Goal: Task Accomplishment & Management: Manage account settings

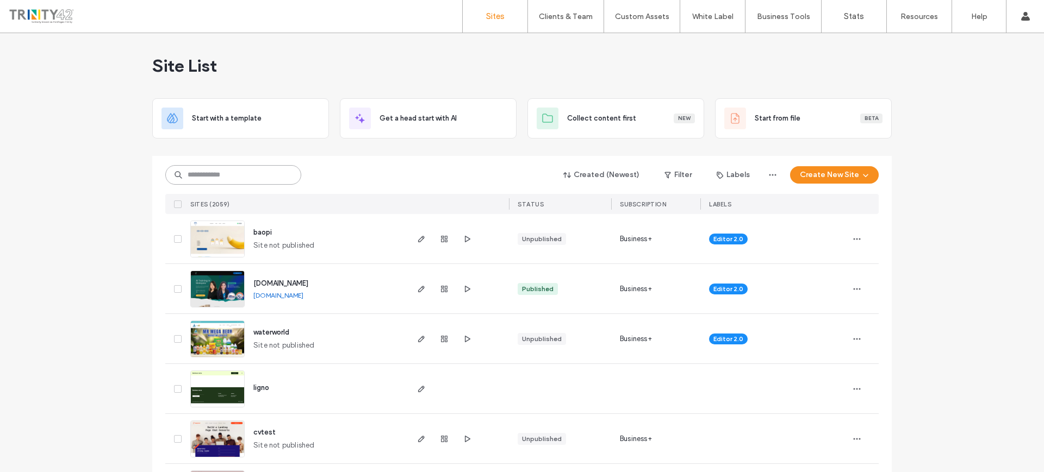
click at [259, 178] on input at bounding box center [233, 175] width 136 height 20
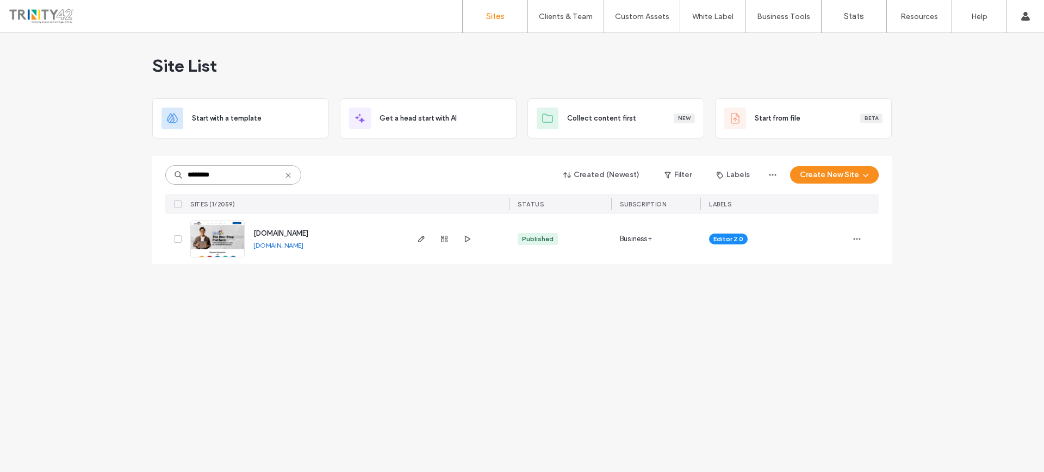
type input "********"
click at [292, 171] on icon at bounding box center [288, 175] width 9 height 9
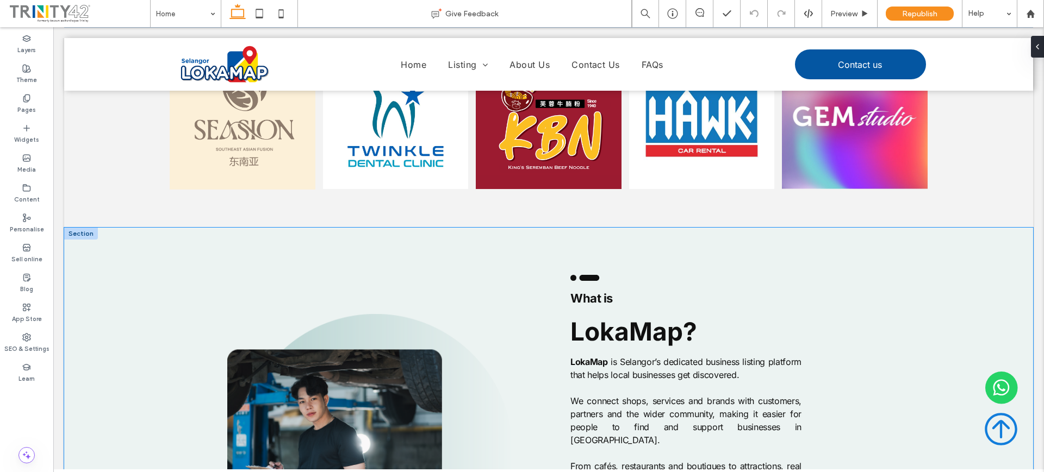
scroll to position [1052, 0]
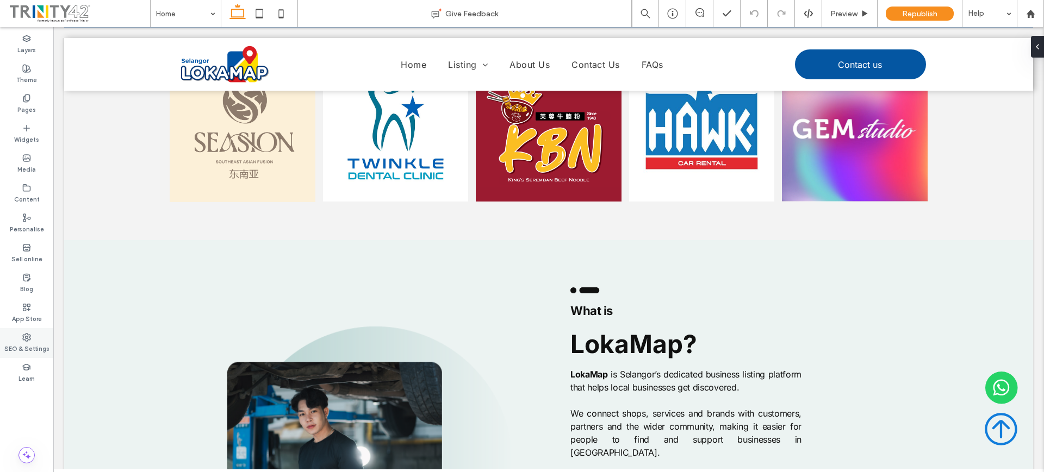
click at [37, 347] on label "SEO & Settings" at bounding box center [26, 348] width 45 height 12
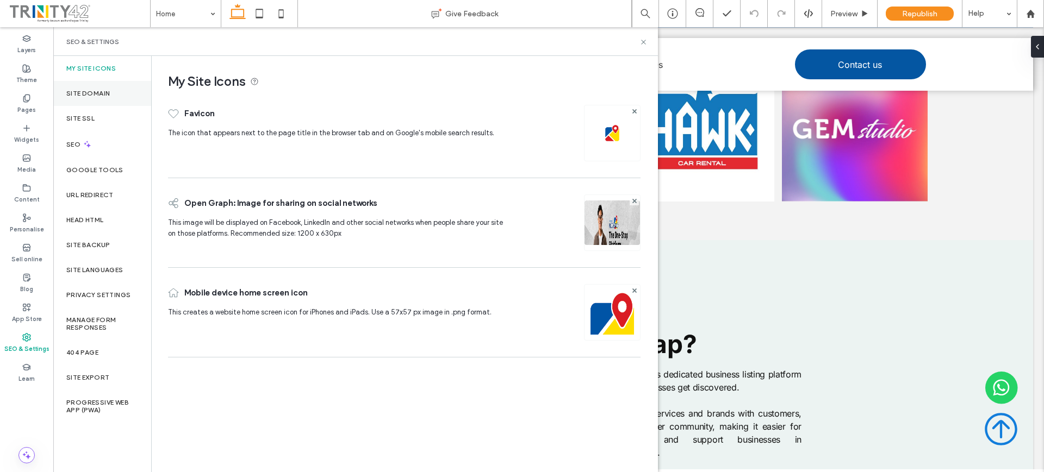
click at [110, 90] on label "Site Domain" at bounding box center [87, 94] width 43 height 8
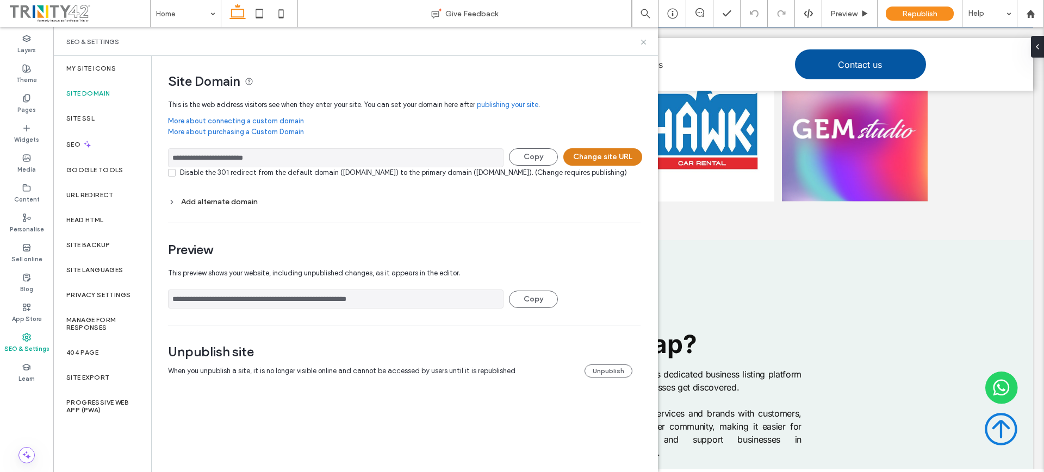
click at [599, 157] on button "Change site URL" at bounding box center [602, 156] width 79 height 17
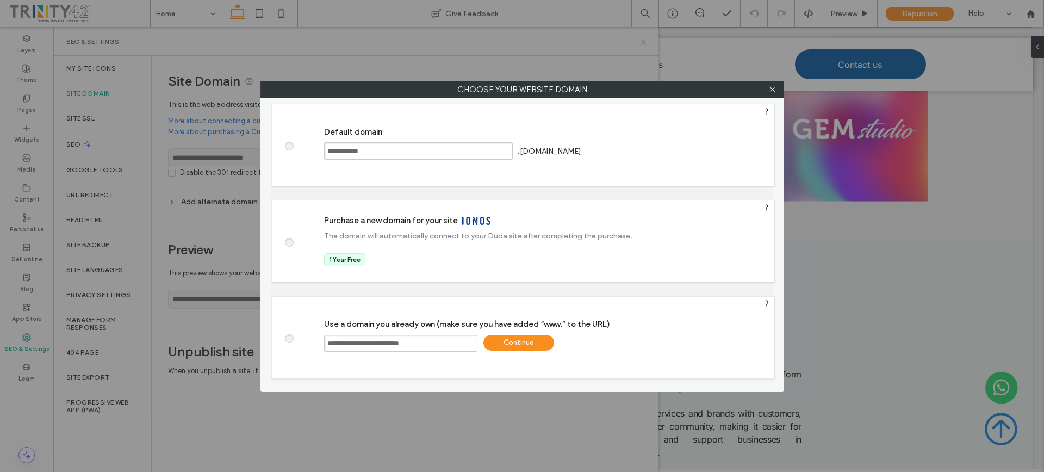
click at [378, 149] on input "**********" at bounding box center [418, 150] width 189 height 17
click at [290, 344] on div at bounding box center [291, 338] width 39 height 82
click at [284, 337] on label at bounding box center [289, 337] width 20 height 8
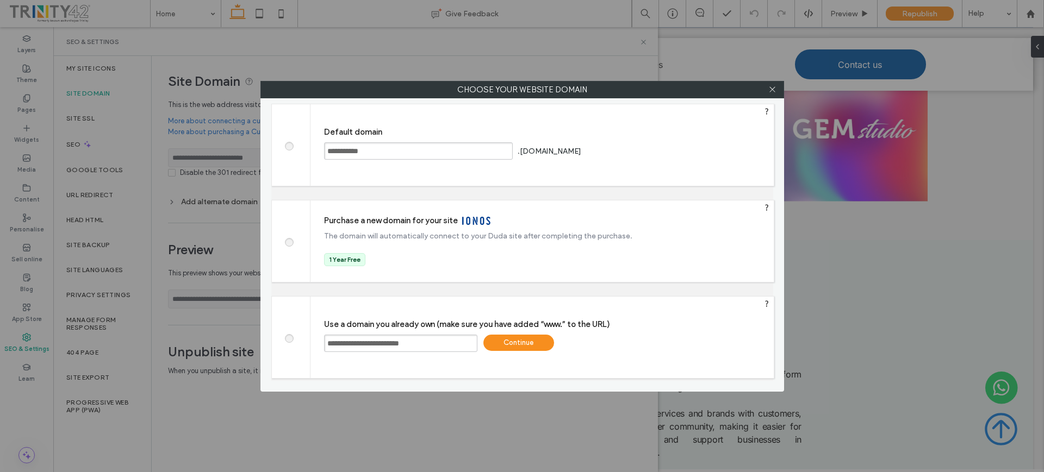
click at [380, 348] on input "**********" at bounding box center [400, 343] width 153 height 17
click at [381, 348] on input "**********" at bounding box center [400, 343] width 153 height 17
click at [373, 343] on input "**********" at bounding box center [400, 343] width 153 height 17
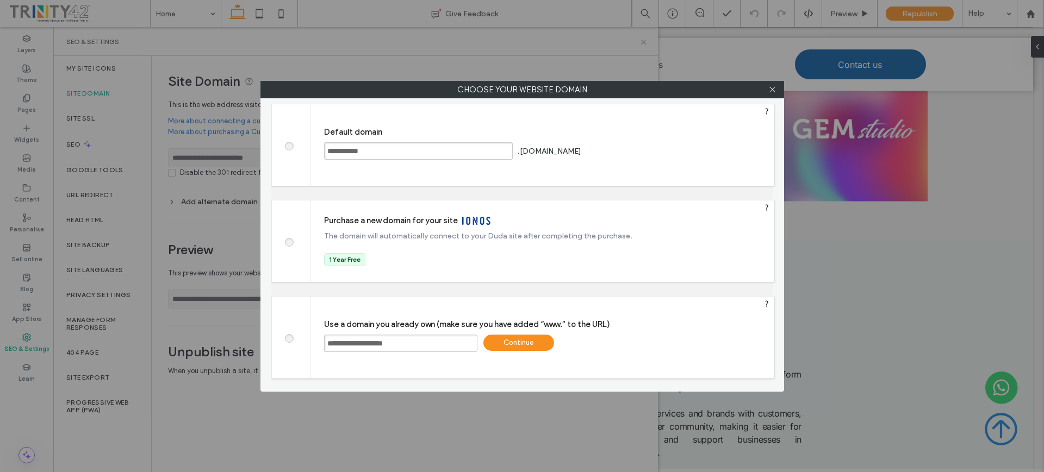
type input "**********"
click at [501, 345] on div "Continue" at bounding box center [518, 343] width 71 height 16
type input "**********"
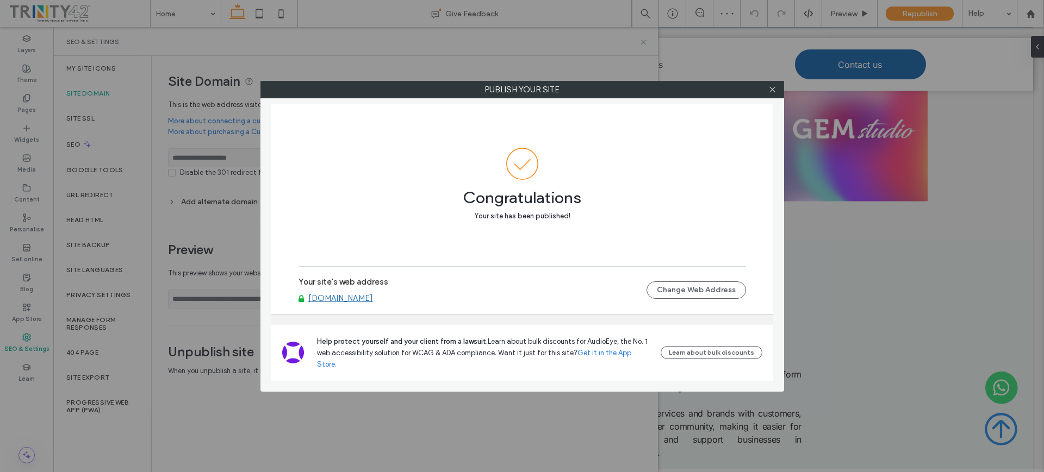
click at [373, 303] on link "[DOMAIN_NAME]" at bounding box center [340, 299] width 65 height 10
click at [773, 88] on icon at bounding box center [772, 89] width 8 height 8
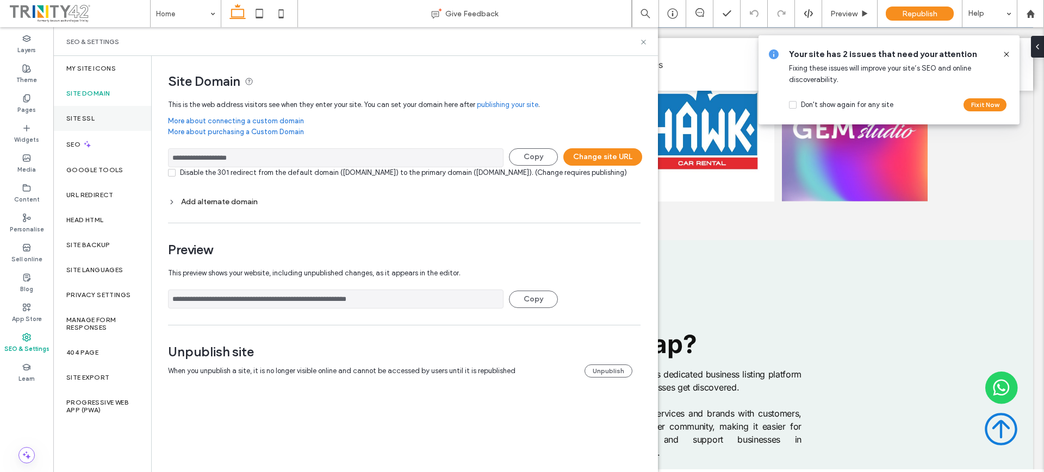
click at [120, 118] on div "Site SSL" at bounding box center [102, 118] width 98 height 25
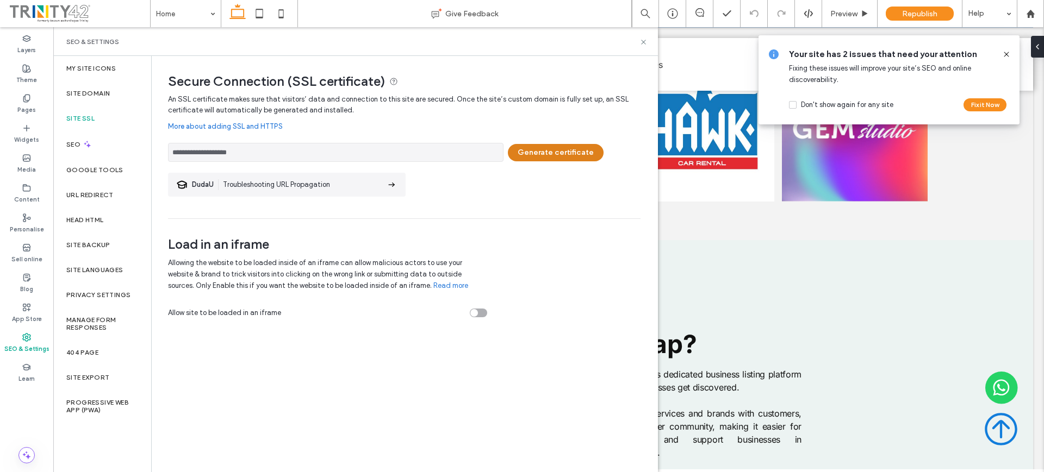
click at [534, 152] on button "Generate certificate" at bounding box center [556, 152] width 96 height 17
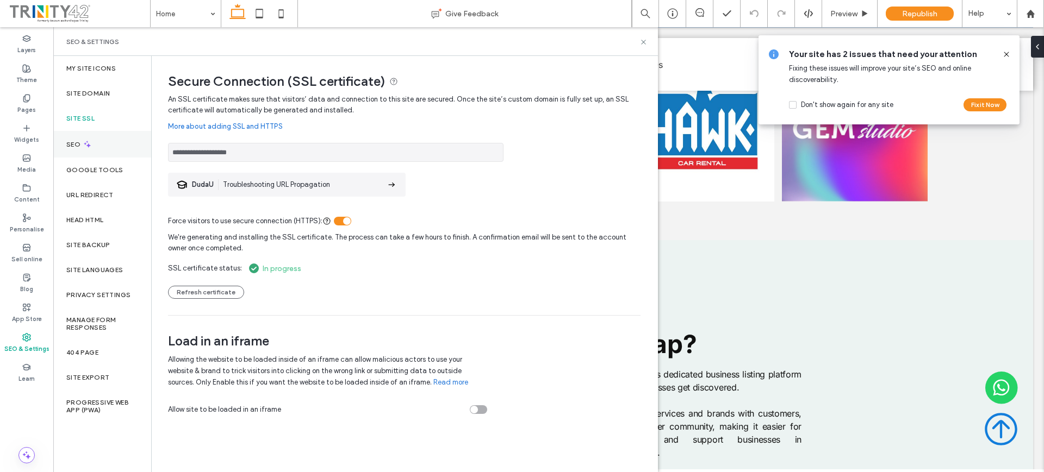
click at [117, 154] on div "SEO" at bounding box center [102, 144] width 98 height 27
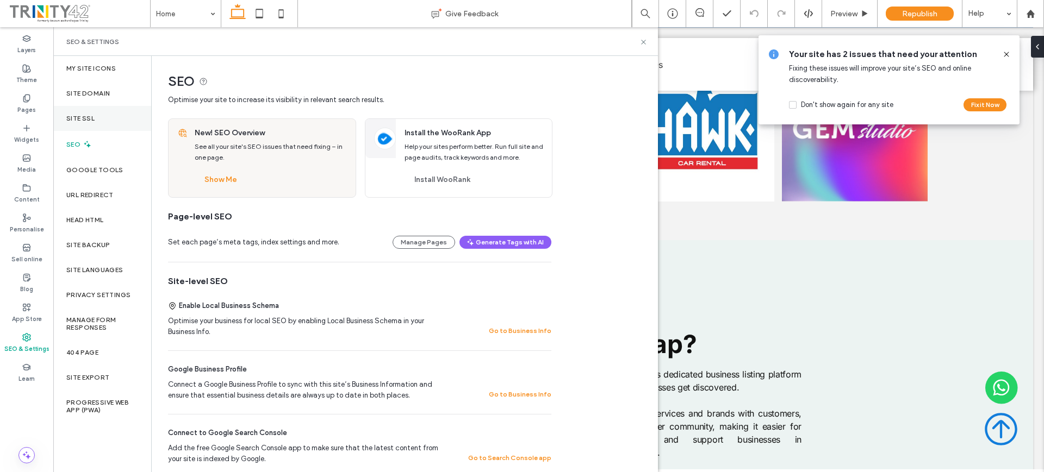
click at [125, 120] on div "Site SSL" at bounding box center [102, 118] width 98 height 25
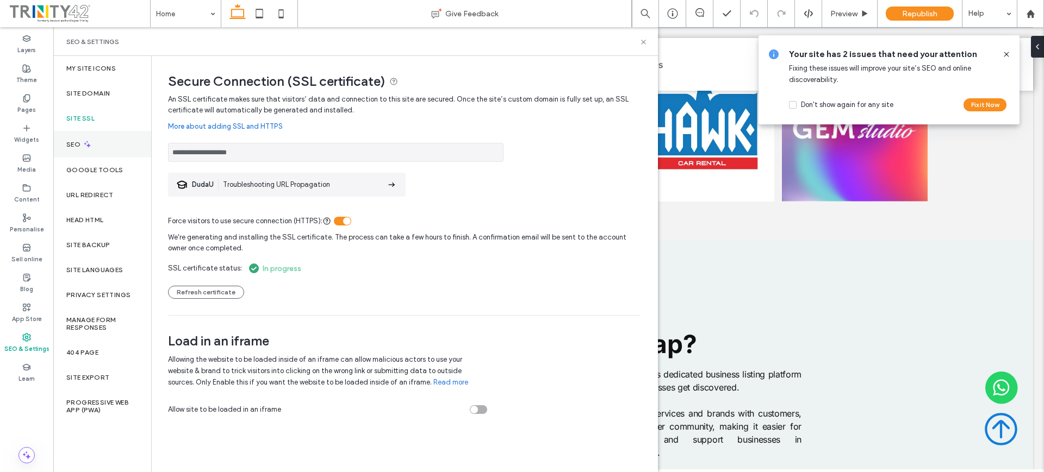
click at [119, 142] on div "SEO" at bounding box center [102, 144] width 98 height 27
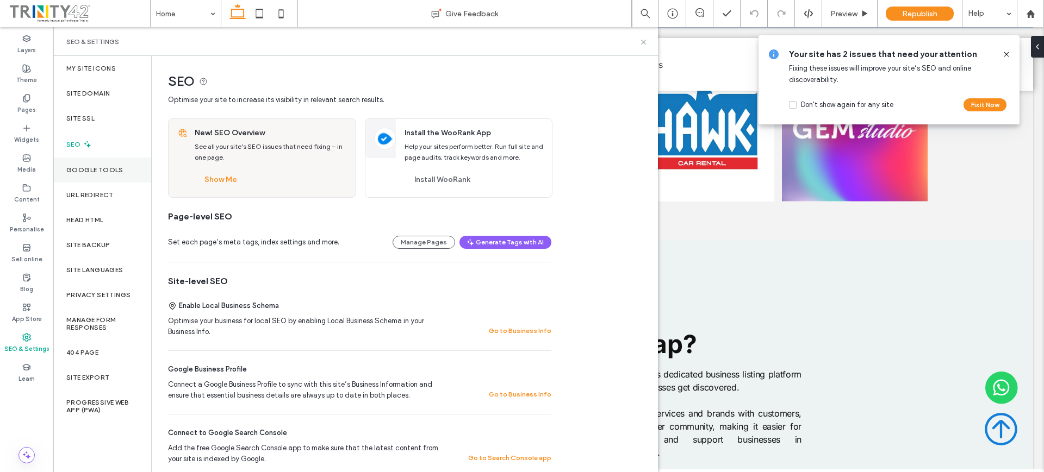
click at [120, 163] on div "Google Tools" at bounding box center [102, 170] width 98 height 25
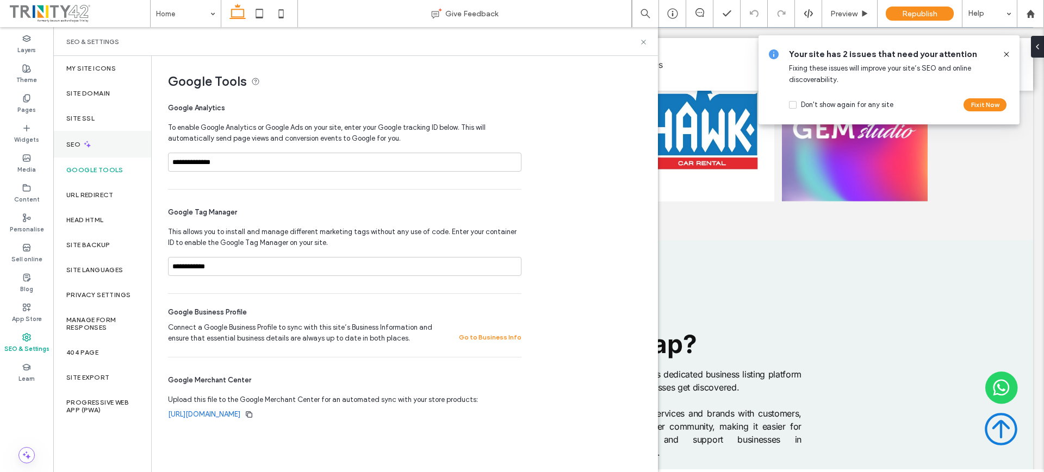
click at [121, 151] on div "SEO" at bounding box center [102, 144] width 98 height 27
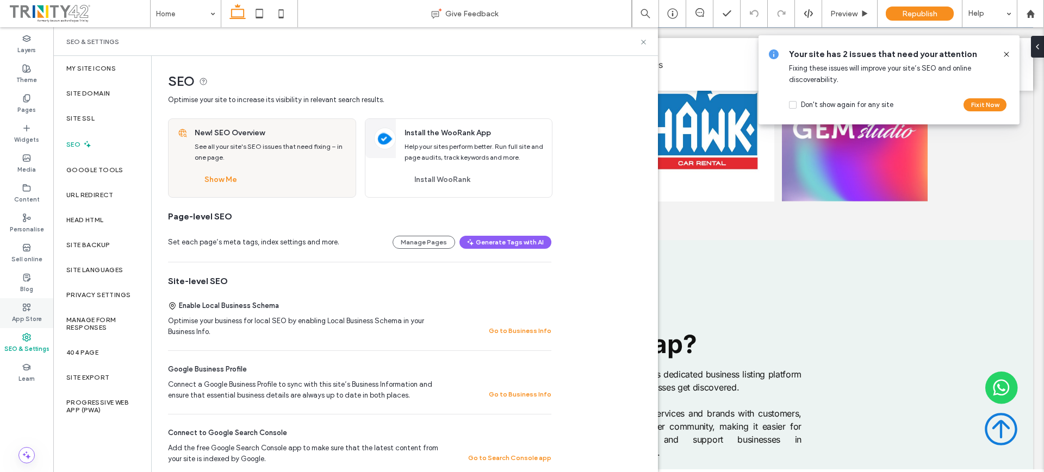
click at [36, 319] on label "App Store" at bounding box center [27, 318] width 30 height 12
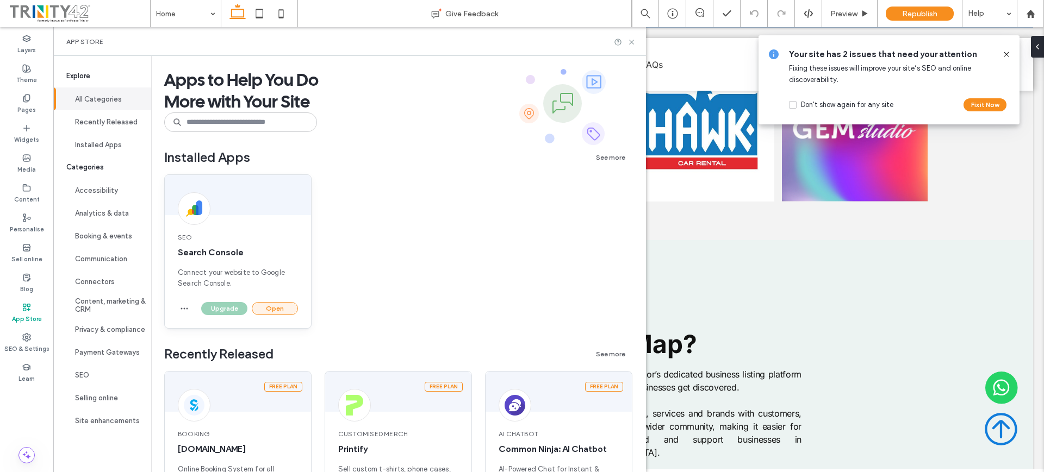
click at [260, 310] on button "Open" at bounding box center [275, 308] width 46 height 13
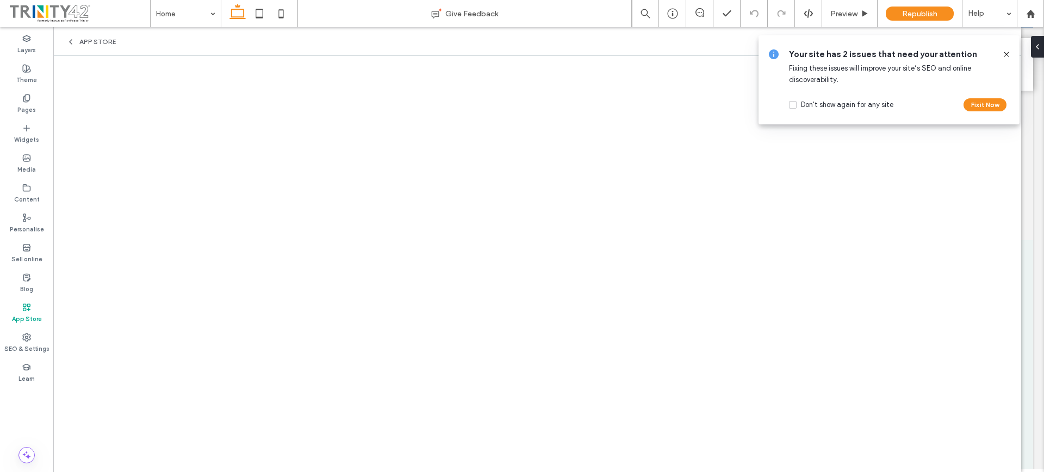
click at [1008, 54] on icon at bounding box center [1006, 54] width 9 height 9
click at [1008, 54] on div "App Store" at bounding box center [537, 41] width 968 height 29
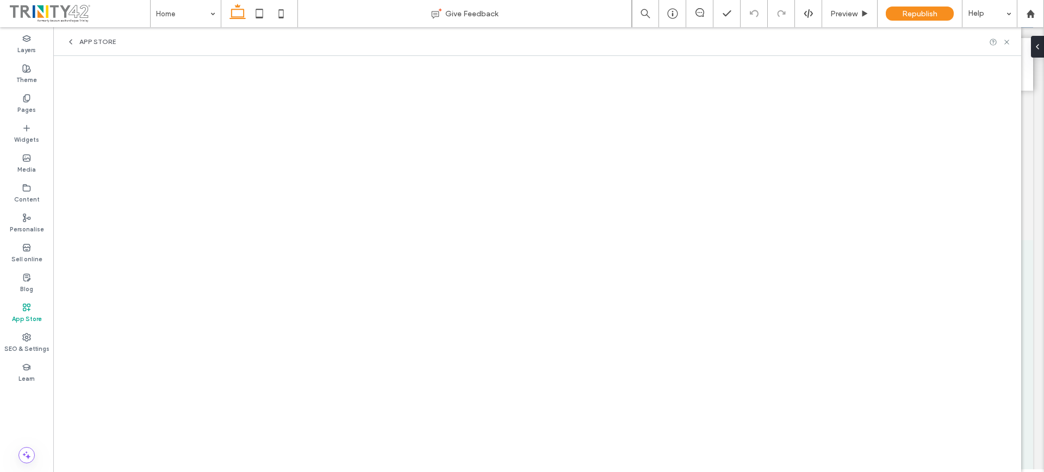
click at [1027, 134] on body "Home Listing Eateries Health & Wellness Agriculture & Handicrafts Nightlife Ser…" at bounding box center [548, 393] width 991 height 2837
click at [338, 43] on div "App Store" at bounding box center [537, 41] width 968 height 29
click at [26, 315] on label "App Store" at bounding box center [27, 318] width 30 height 12
click at [27, 346] on label "SEO & Settings" at bounding box center [26, 348] width 45 height 12
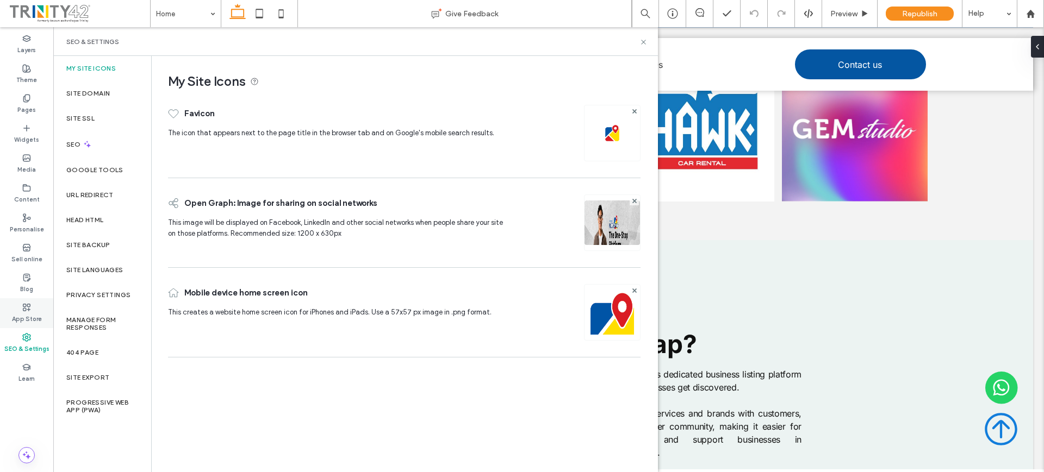
click at [34, 315] on label "App Store" at bounding box center [27, 318] width 30 height 12
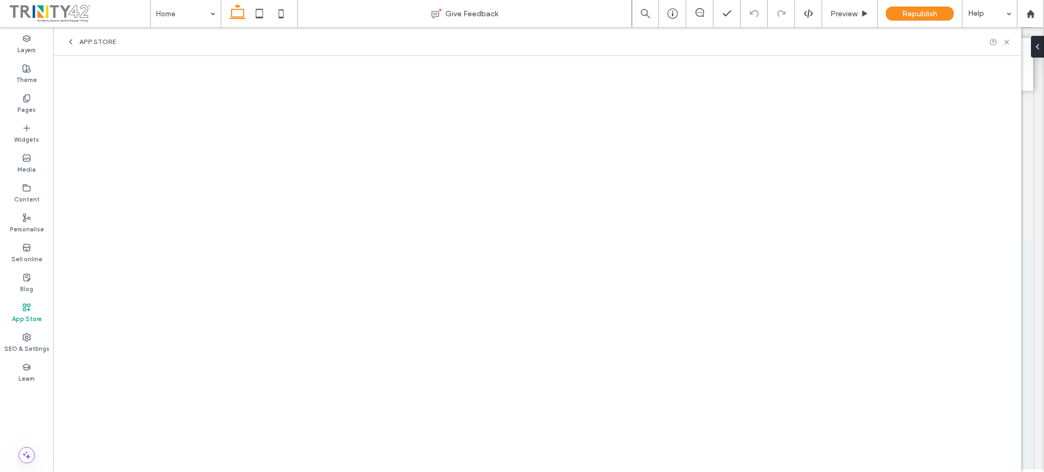
click at [84, 46] on div "App Store" at bounding box center [537, 41] width 968 height 29
click at [80, 39] on span "App Store" at bounding box center [97, 42] width 36 height 9
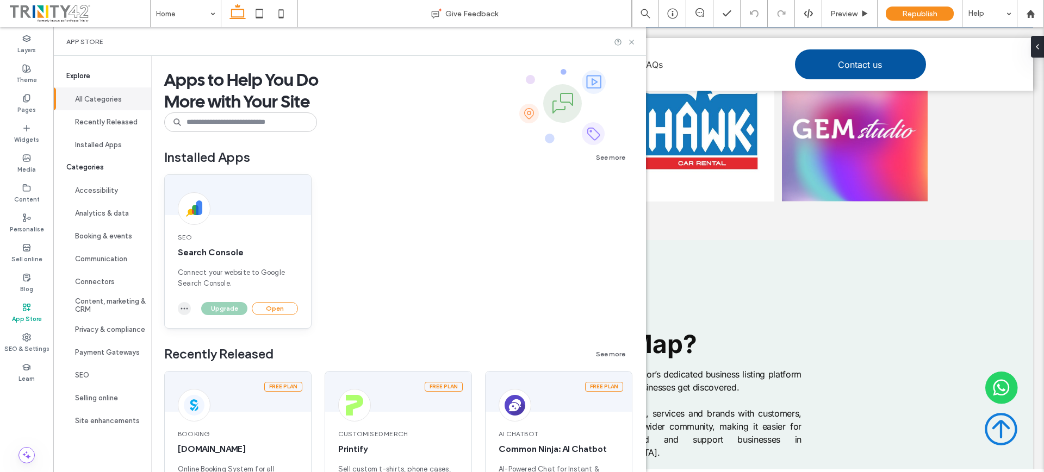
drag, startPoint x: 185, startPoint y: 307, endPoint x: 185, endPoint y: 314, distance: 6.5
click at [188, 310] on icon "button" at bounding box center [184, 308] width 9 height 9
click at [198, 337] on span "Uninstall app" at bounding box center [209, 334] width 45 height 11
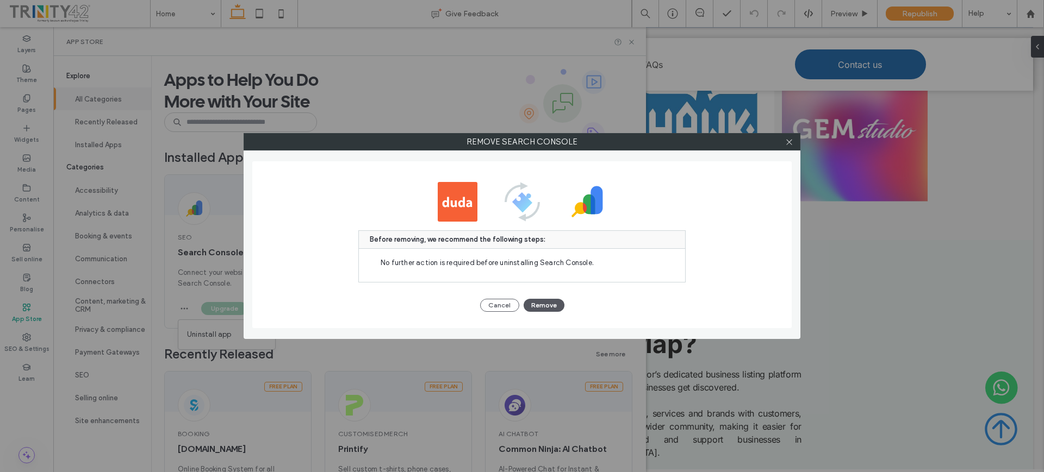
click at [526, 303] on button "Remove" at bounding box center [544, 305] width 41 height 13
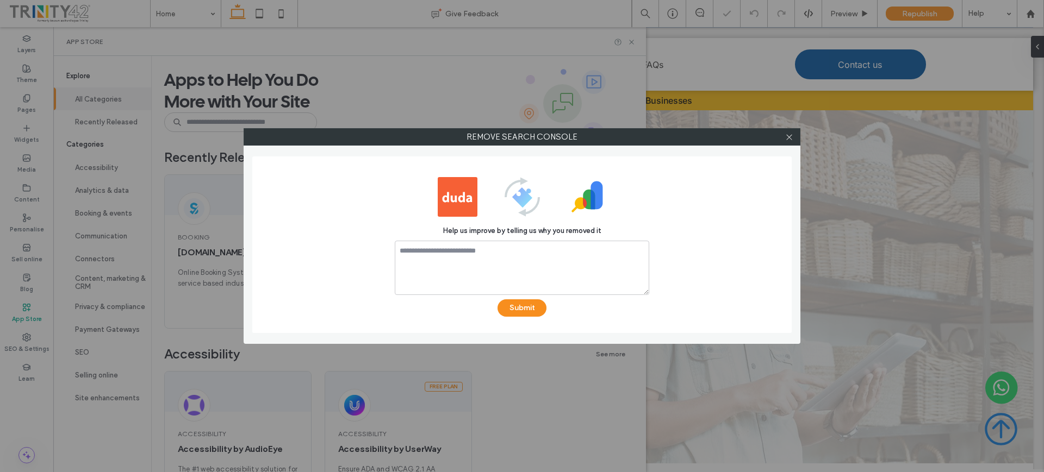
scroll to position [0, 0]
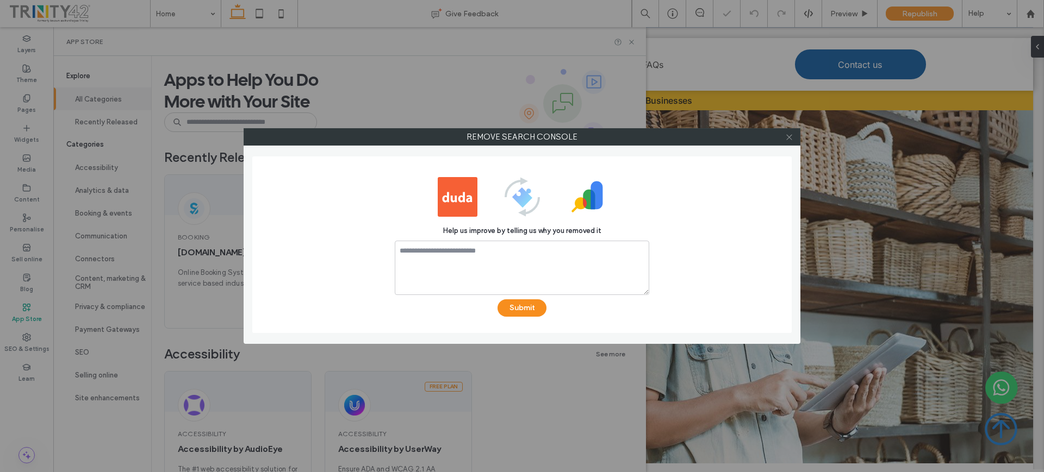
click at [793, 136] on icon at bounding box center [789, 137] width 8 height 8
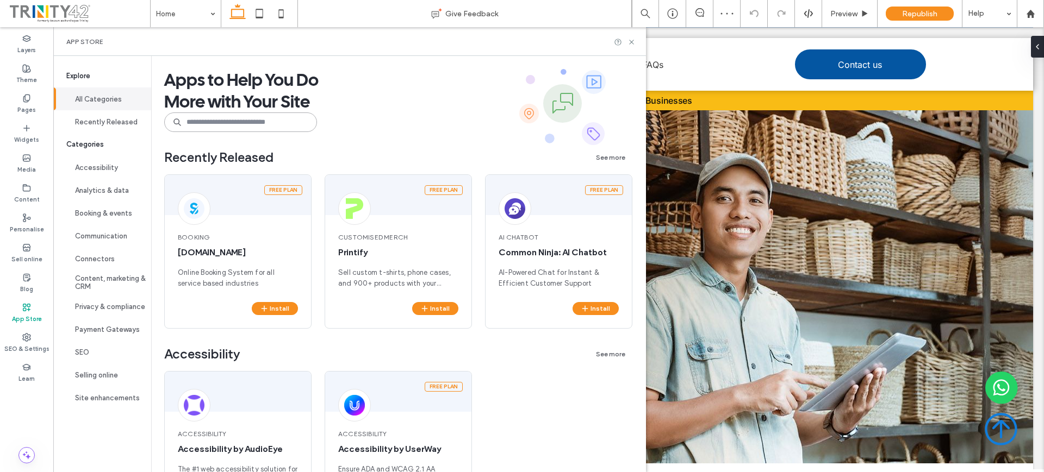
click at [269, 121] on input at bounding box center [240, 123] width 153 height 20
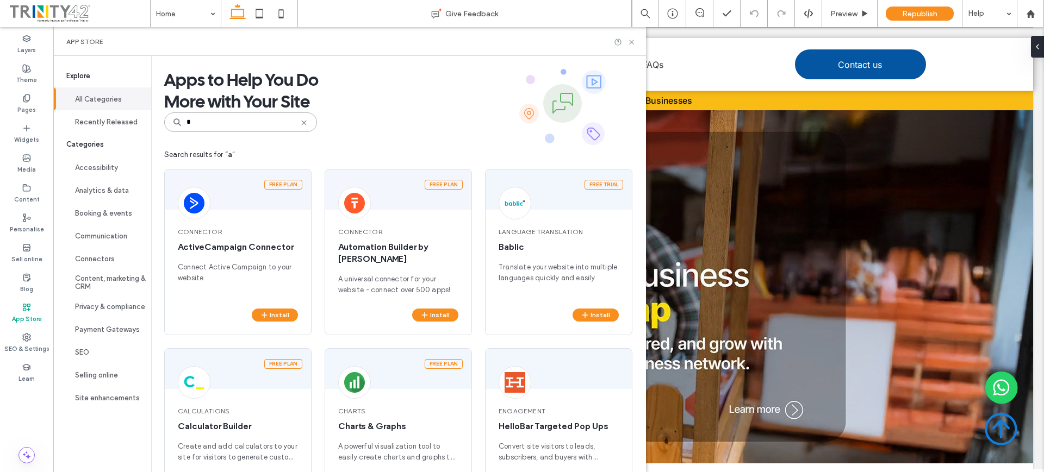
type input "*"
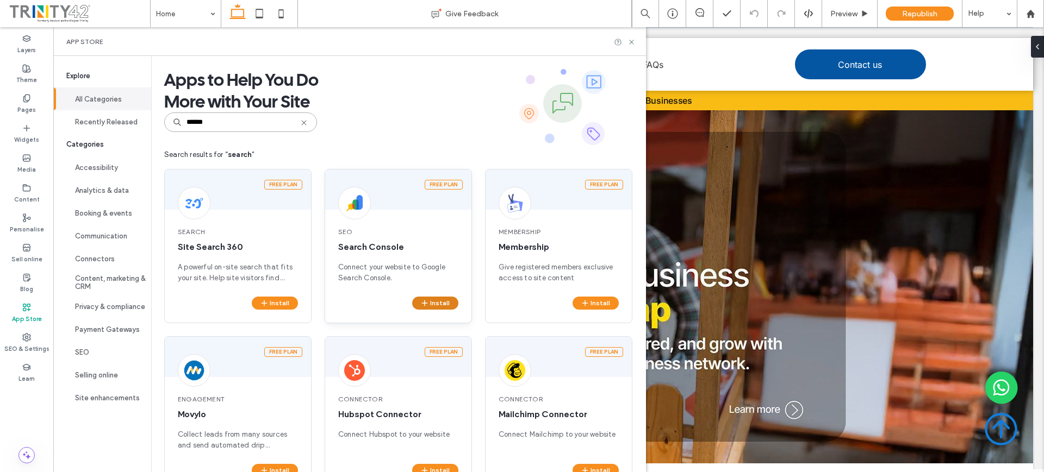
type input "******"
click at [425, 301] on icon "button" at bounding box center [424, 303] width 9 height 9
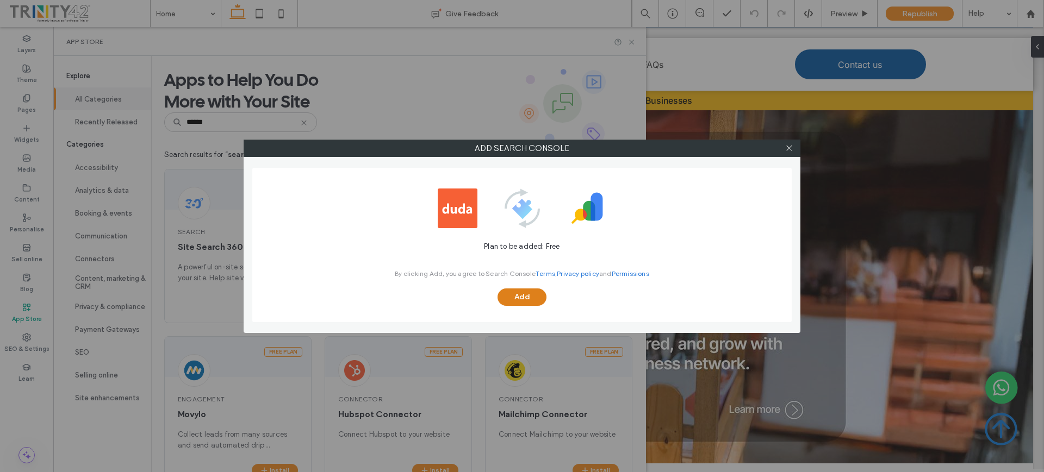
click at [502, 294] on button "Add" at bounding box center [521, 297] width 49 height 17
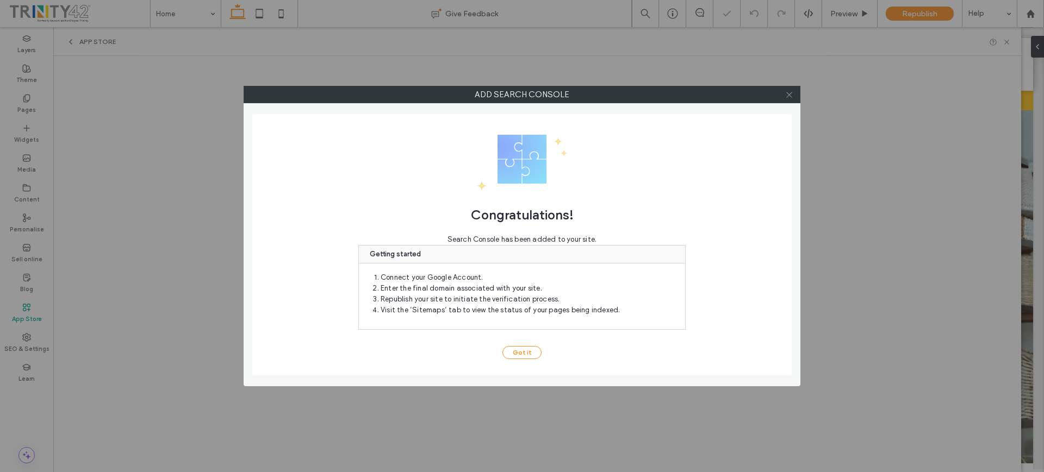
click at [790, 91] on icon at bounding box center [789, 95] width 8 height 8
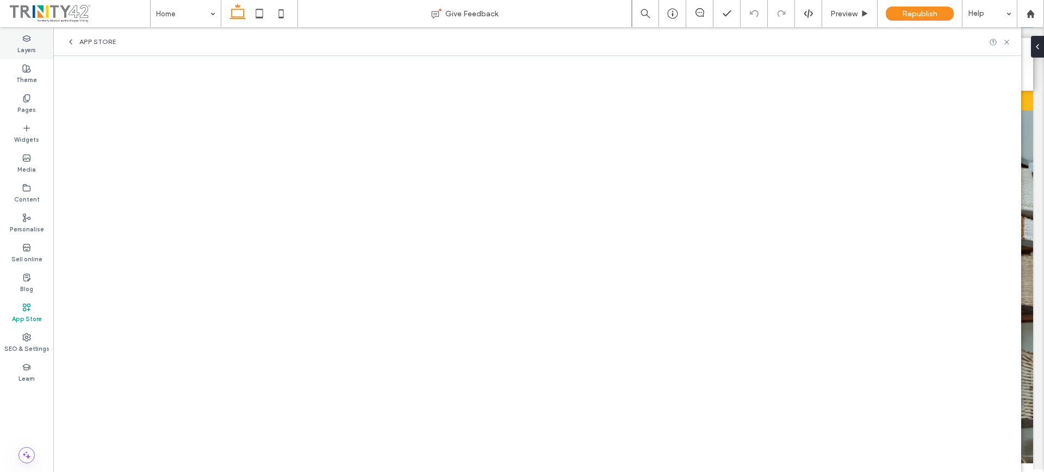
click at [30, 46] on label "Layers" at bounding box center [26, 49] width 18 height 12
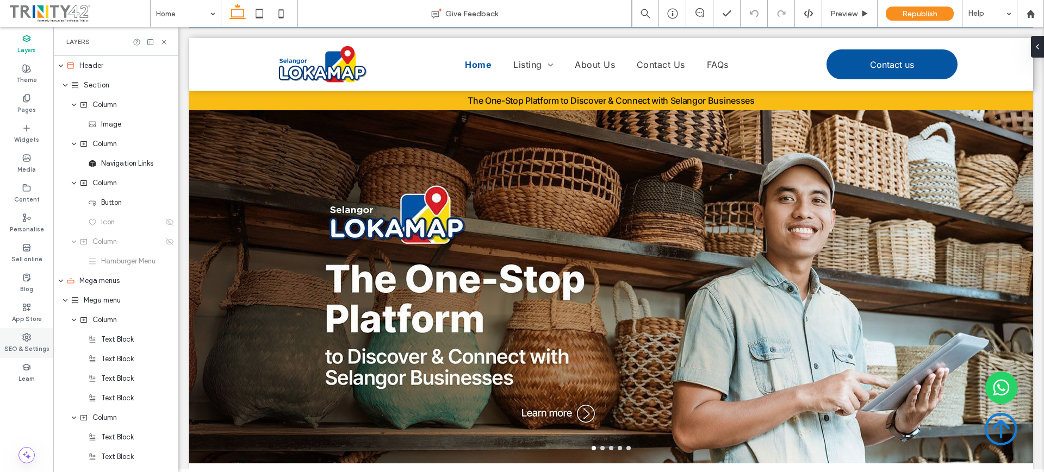
click at [30, 342] on label "SEO & Settings" at bounding box center [26, 348] width 45 height 12
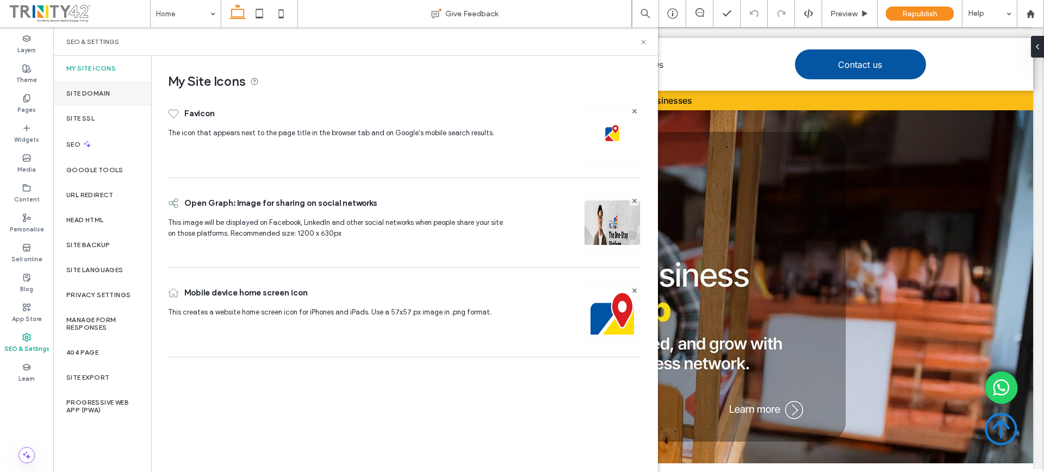
click at [95, 96] on label "Site Domain" at bounding box center [87, 94] width 43 height 8
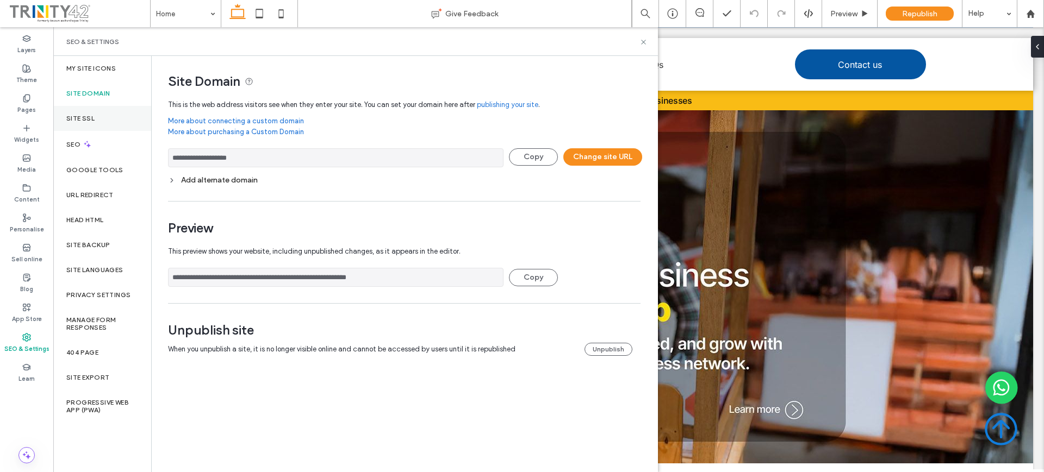
click at [90, 119] on label "Site SSL" at bounding box center [80, 119] width 28 height 8
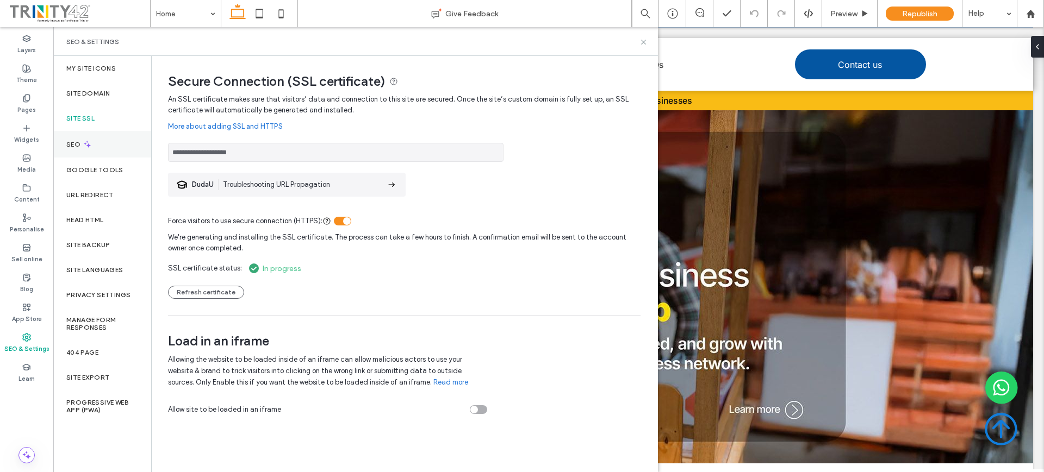
click at [89, 144] on use at bounding box center [87, 144] width 7 height 7
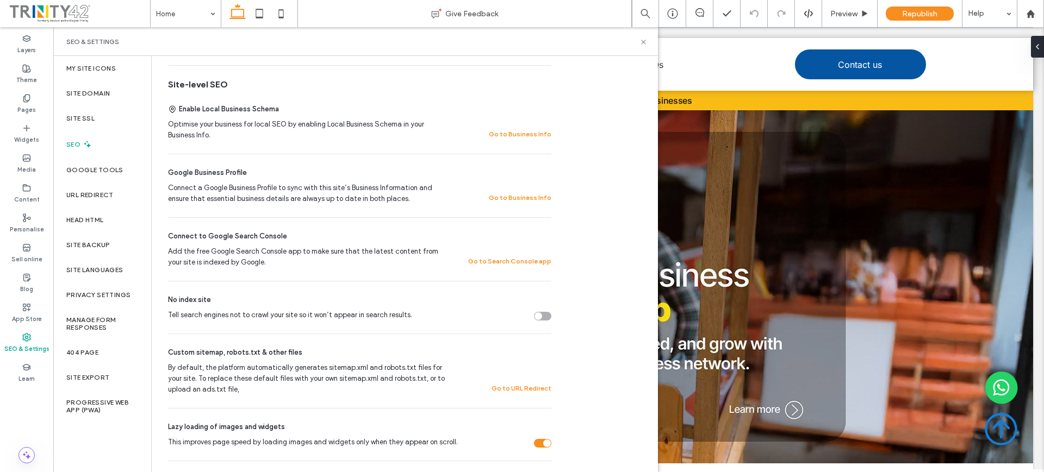
scroll to position [204, 0]
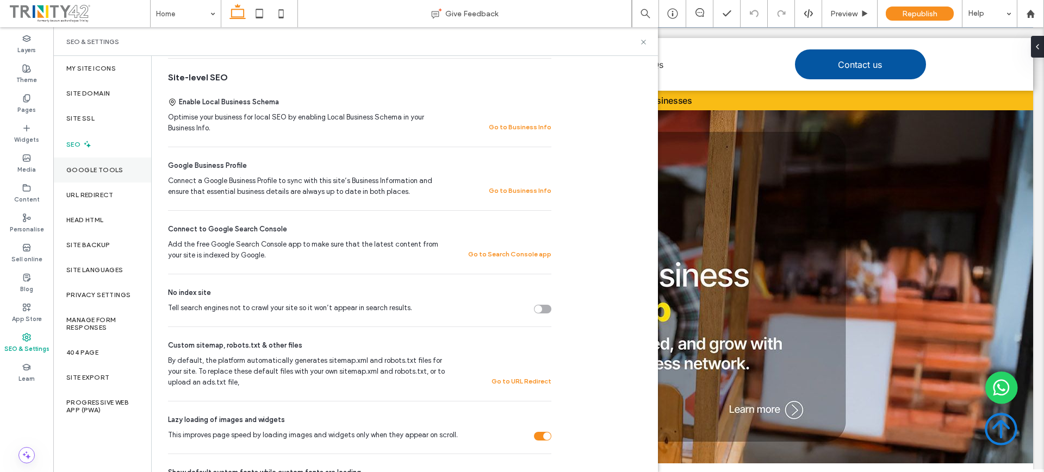
click at [114, 162] on div "Google Tools" at bounding box center [102, 170] width 98 height 25
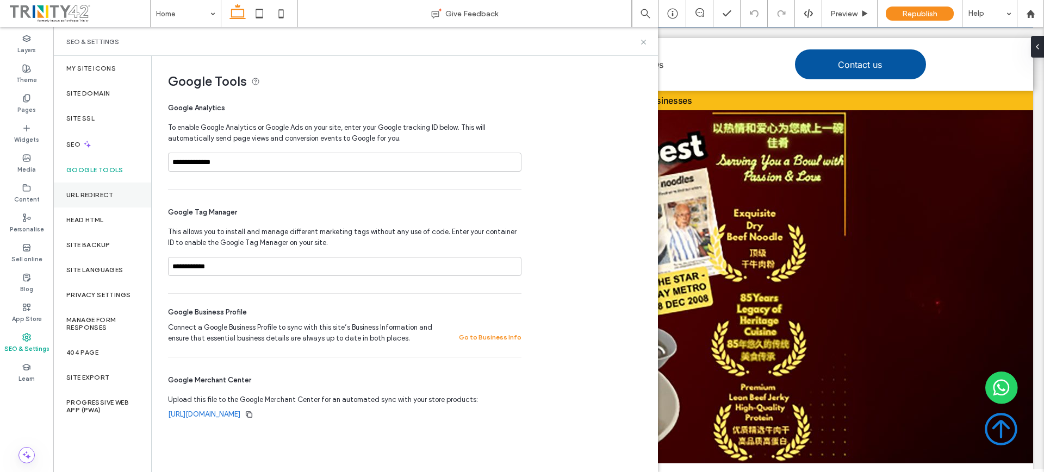
click at [111, 196] on label "URL Redirect" at bounding box center [89, 195] width 47 height 8
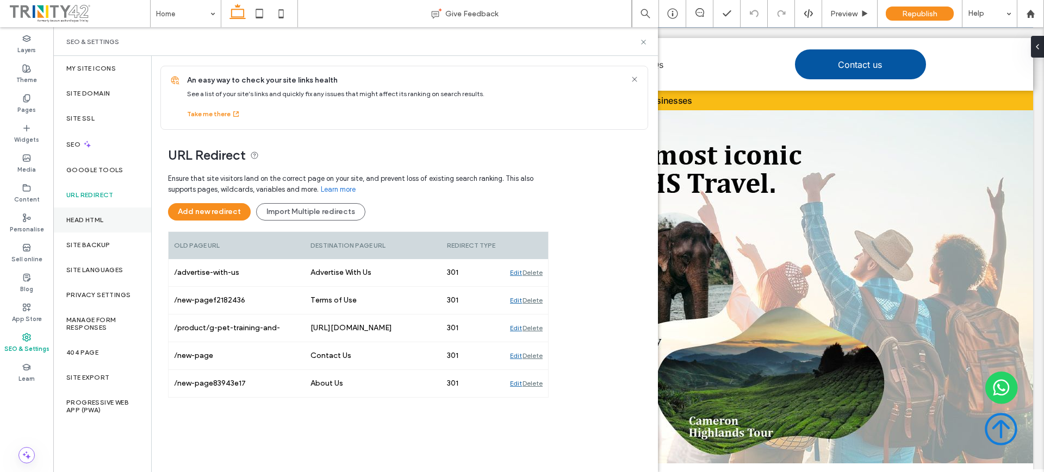
click at [110, 210] on div "Head HTML" at bounding box center [102, 220] width 98 height 25
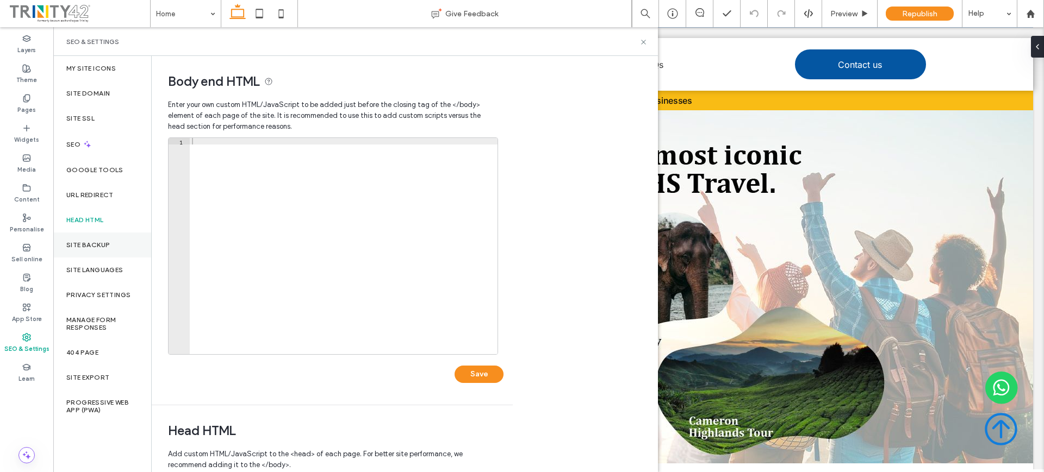
click at [110, 239] on div "Site backup" at bounding box center [102, 245] width 98 height 25
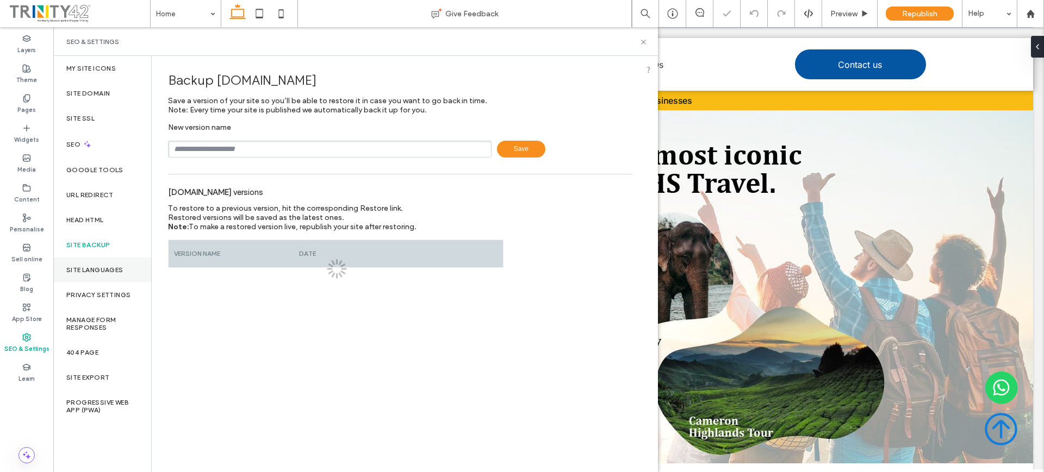
click at [110, 275] on div "Site Languages" at bounding box center [102, 270] width 98 height 25
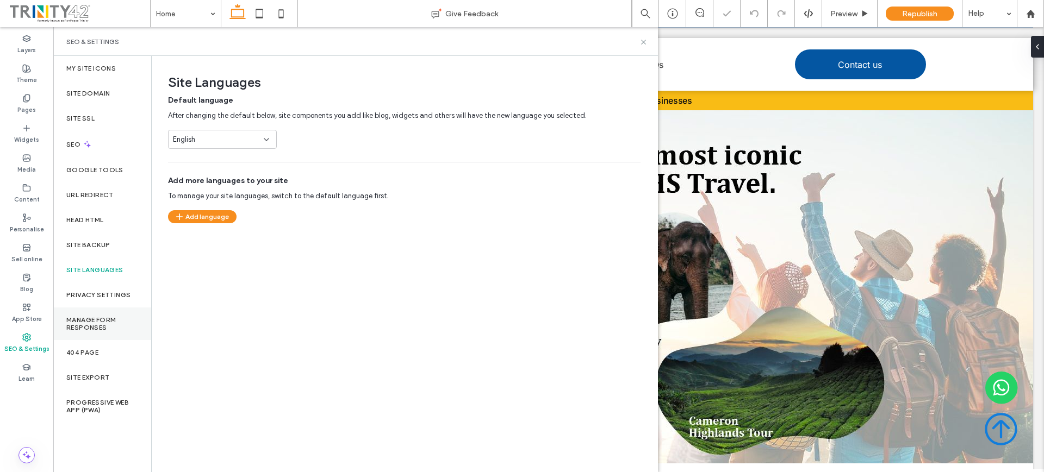
click at [110, 309] on div "Manage Form Responses" at bounding box center [102, 324] width 98 height 33
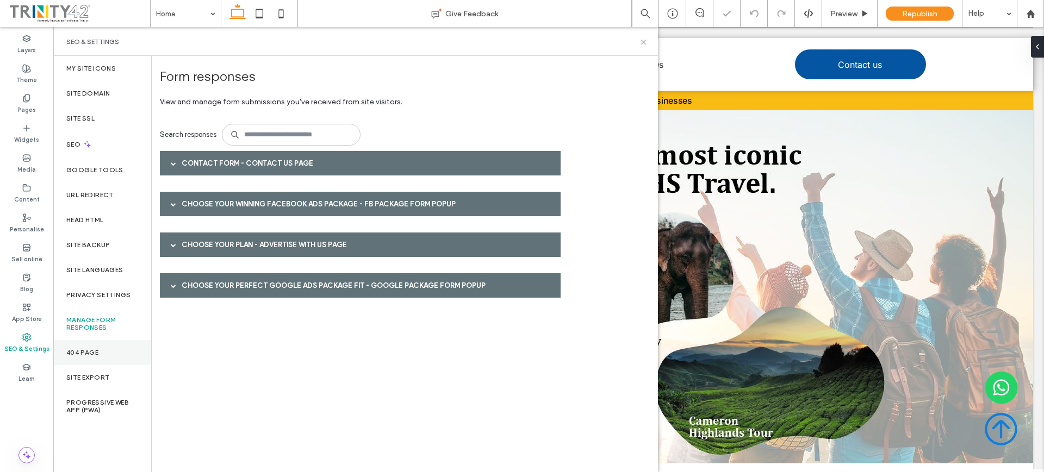
click at [111, 347] on div "404 Page" at bounding box center [102, 352] width 98 height 25
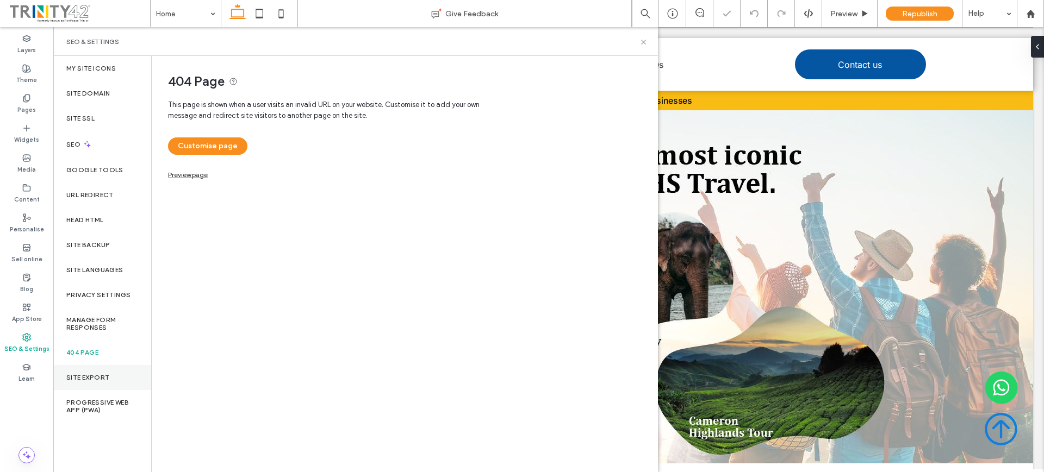
click at [102, 381] on label "Site Export" at bounding box center [87, 378] width 43 height 8
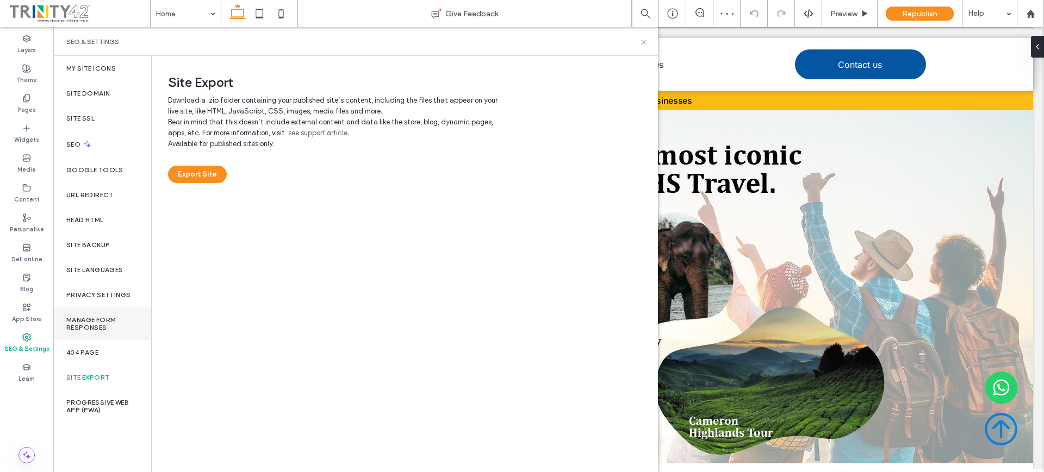
click at [105, 333] on div "Manage Form Responses" at bounding box center [102, 324] width 98 height 33
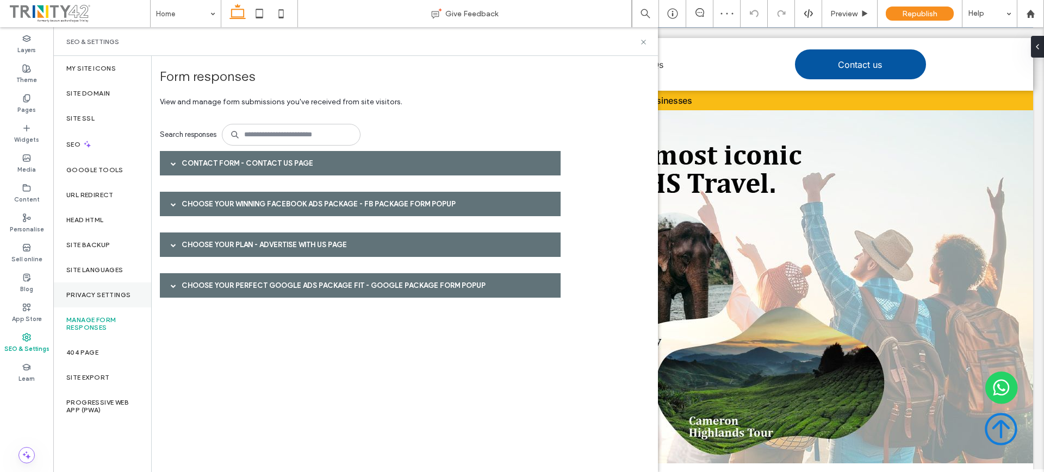
click at [106, 298] on label "Privacy Settings" at bounding box center [98, 295] width 64 height 8
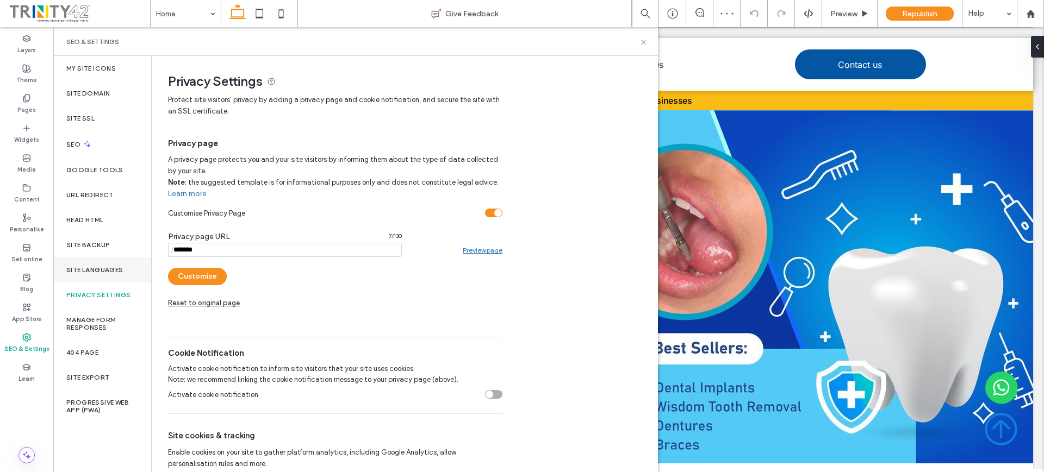
click at [108, 271] on label "Site Languages" at bounding box center [94, 270] width 57 height 8
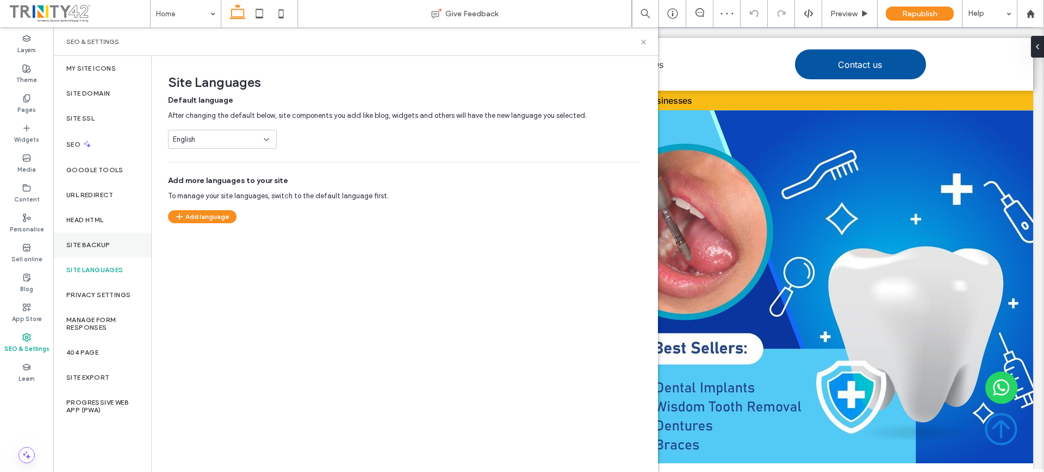
click at [108, 247] on label "Site backup" at bounding box center [87, 245] width 43 height 8
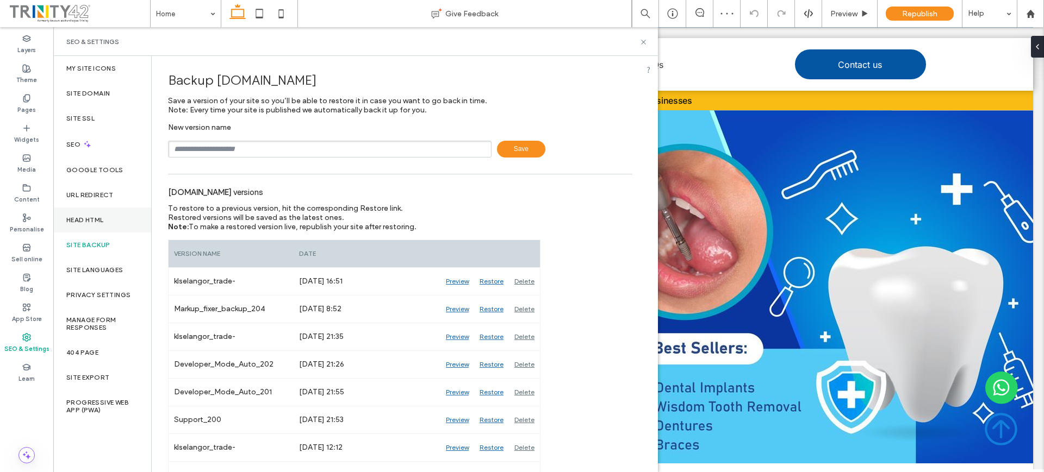
click at [103, 219] on label "Head HTML" at bounding box center [85, 220] width 38 height 8
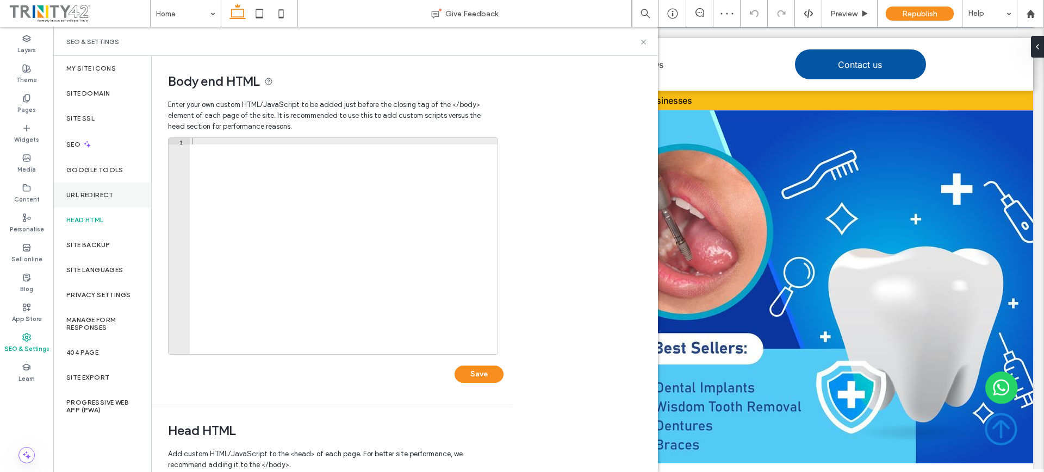
click at [107, 192] on label "URL Redirect" at bounding box center [89, 195] width 47 height 8
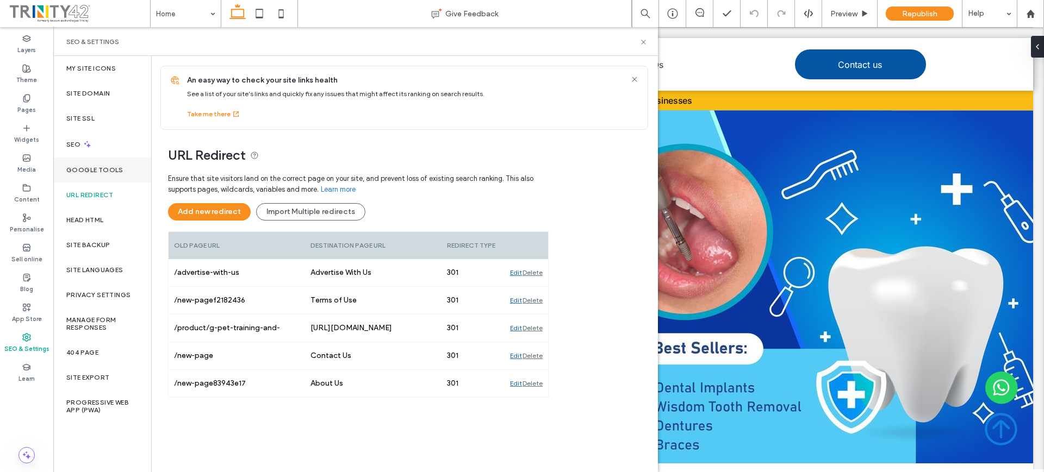
click at [110, 171] on label "Google Tools" at bounding box center [94, 170] width 57 height 8
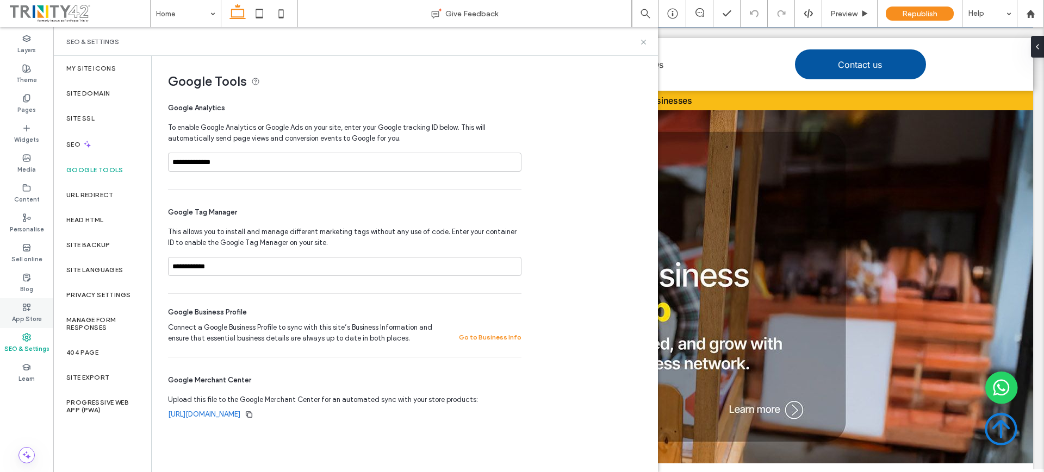
click at [20, 310] on div "App Store" at bounding box center [26, 313] width 53 height 30
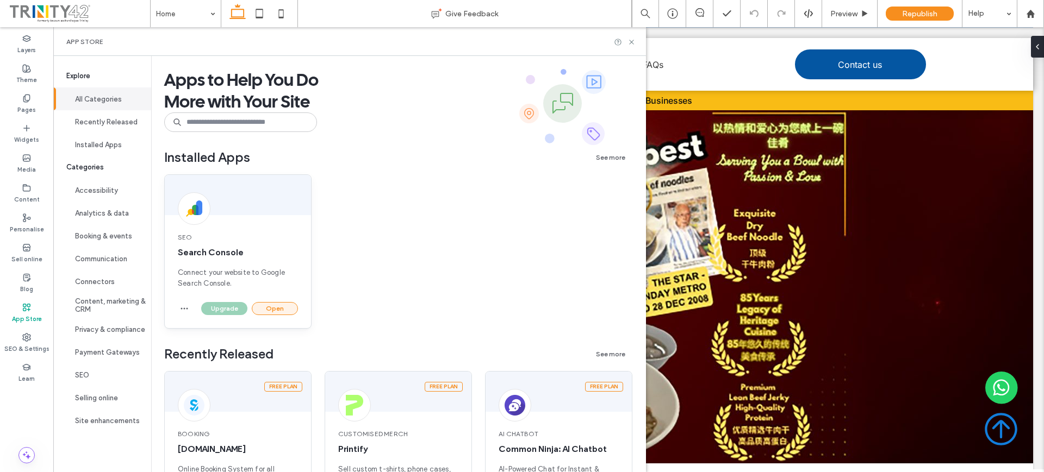
click at [277, 307] on button "Open" at bounding box center [275, 308] width 46 height 13
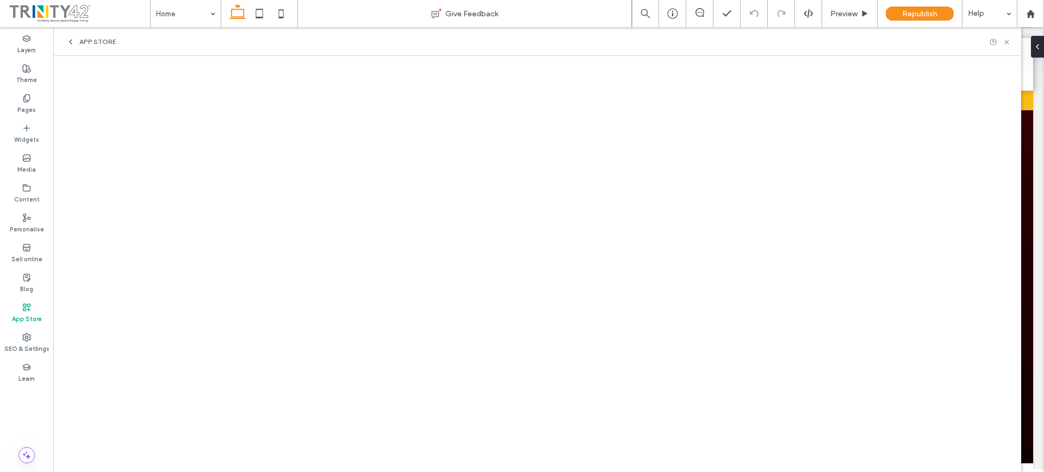
click at [29, 326] on div "App Store" at bounding box center [26, 313] width 53 height 30
click at [30, 317] on label "App Store" at bounding box center [27, 318] width 30 height 12
click at [1006, 42] on icon at bounding box center [1006, 42] width 8 height 8
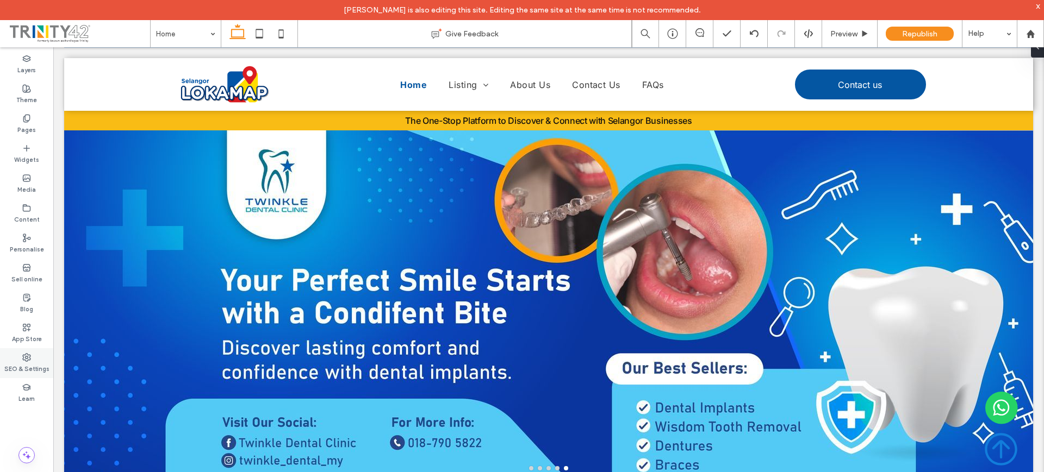
click at [14, 366] on label "SEO & Settings" at bounding box center [26, 368] width 45 height 12
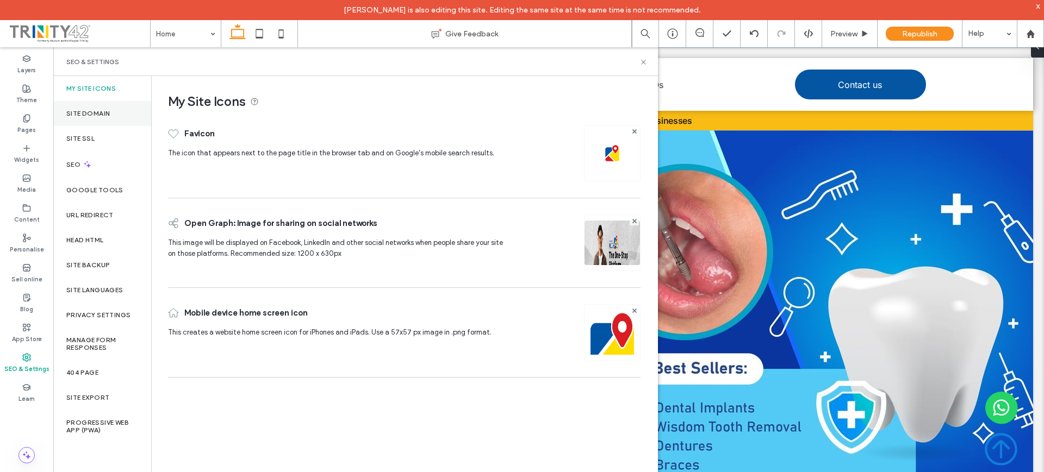
click at [102, 114] on label "Site Domain" at bounding box center [87, 114] width 43 height 8
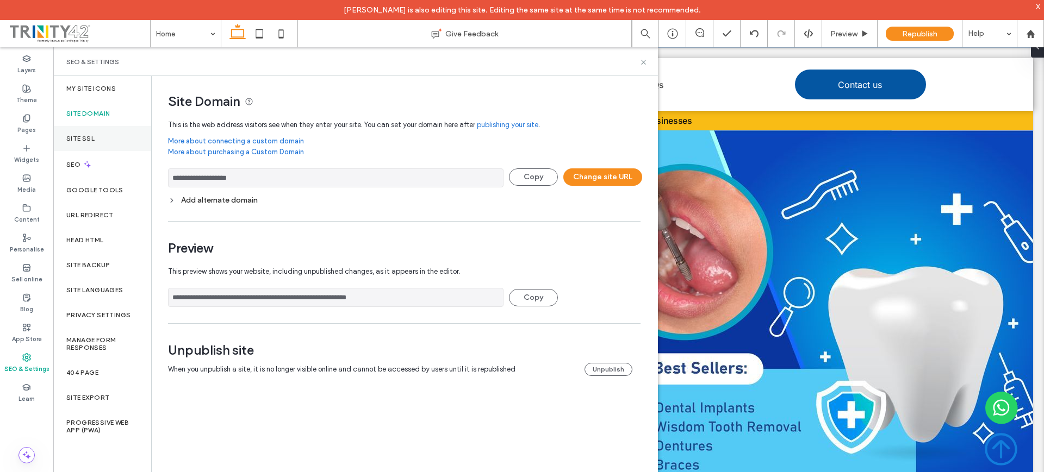
click at [99, 142] on div "Site SSL" at bounding box center [102, 138] width 98 height 25
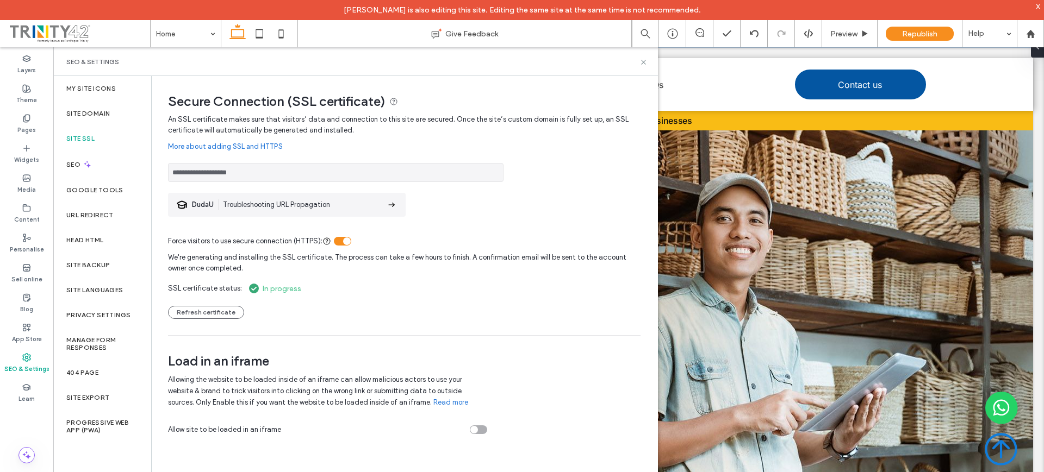
click at [91, 129] on div "Site SSL" at bounding box center [102, 138] width 98 height 25
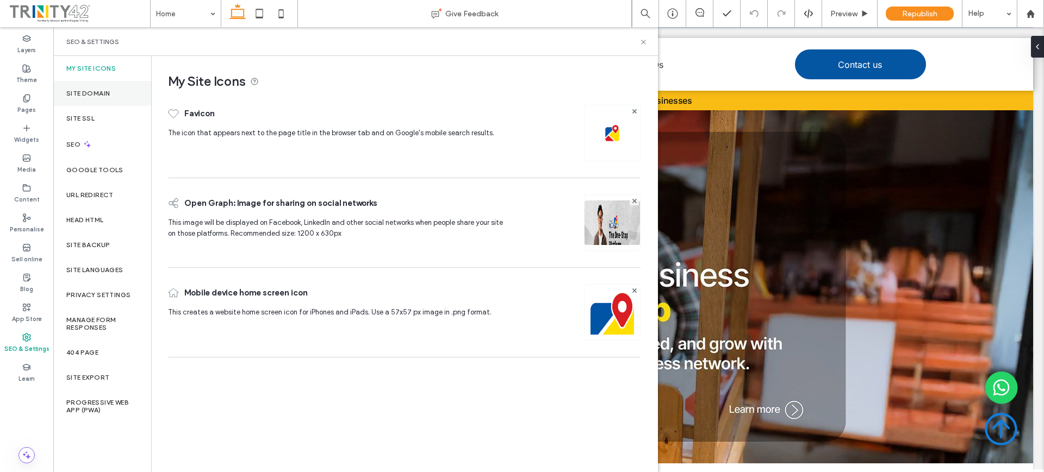
click at [105, 101] on div "Site Domain" at bounding box center [102, 93] width 98 height 25
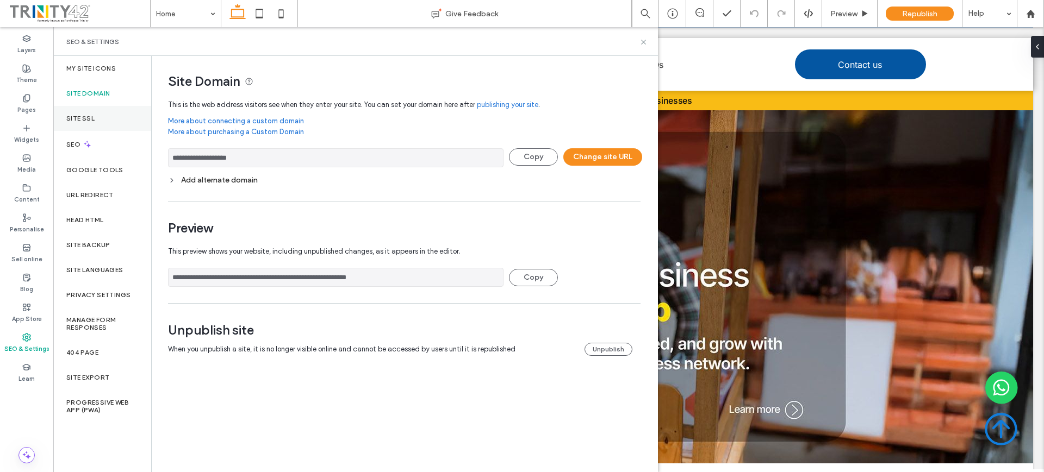
click at [103, 118] on div "Site SSL" at bounding box center [102, 118] width 98 height 25
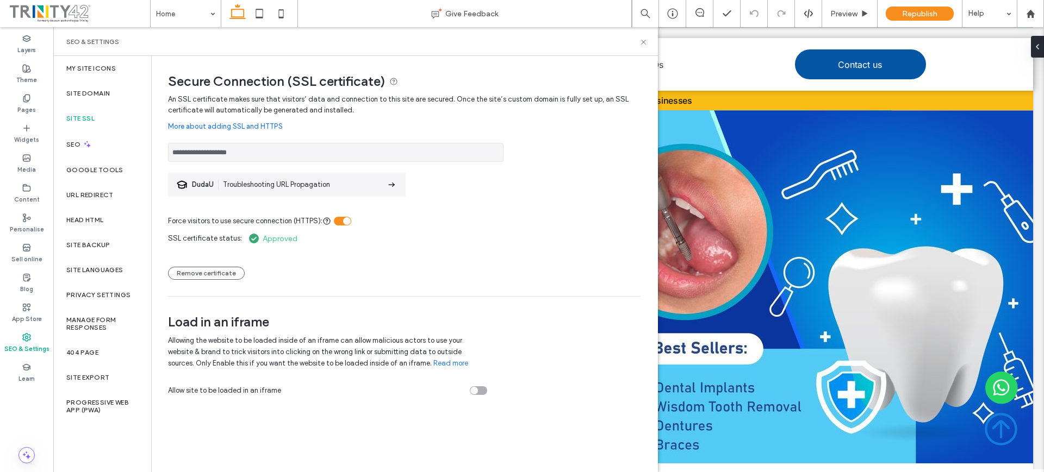
click at [271, 148] on input "**********" at bounding box center [335, 152] width 335 height 19
click at [269, 154] on input "**********" at bounding box center [335, 152] width 335 height 19
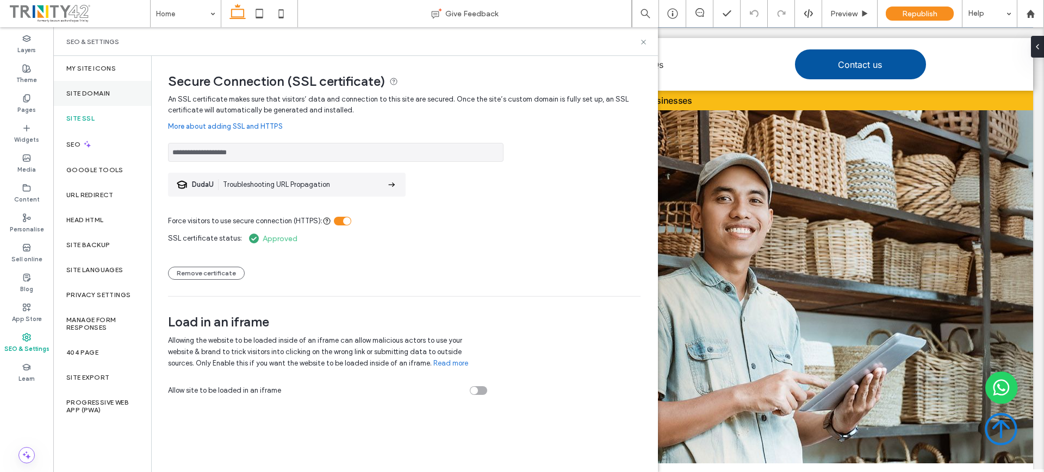
click at [92, 84] on div "Site Domain" at bounding box center [102, 93] width 98 height 25
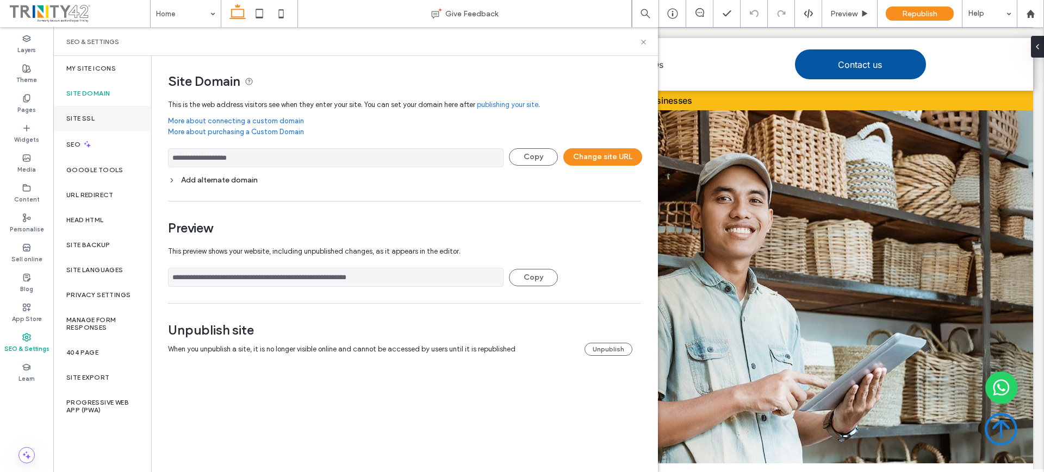
click at [111, 106] on div "Site SSL" at bounding box center [102, 118] width 98 height 25
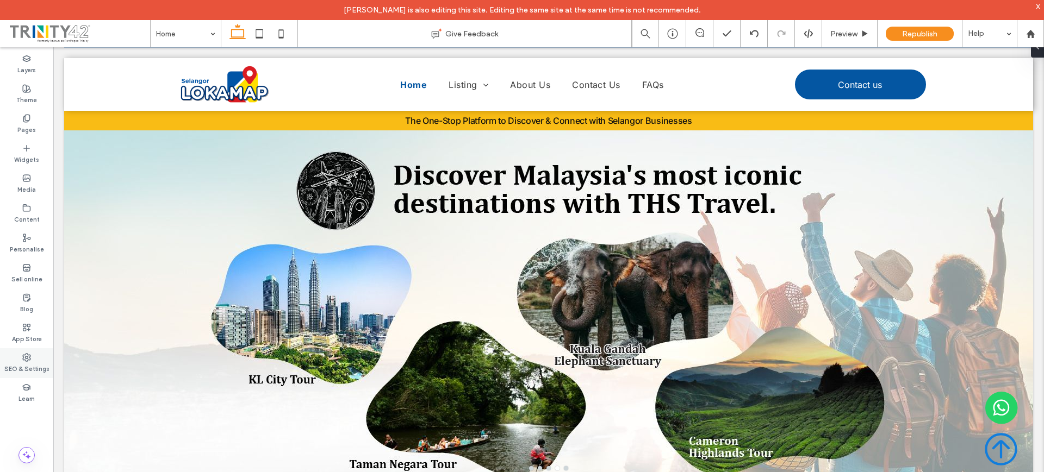
click at [20, 354] on div "SEO & Settings" at bounding box center [26, 363] width 53 height 30
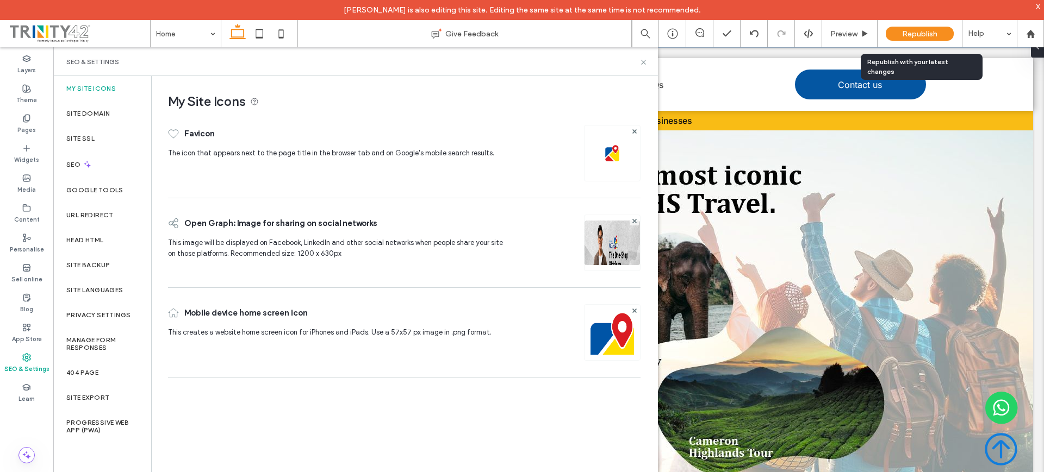
click at [910, 42] on div "Republish" at bounding box center [920, 33] width 68 height 27
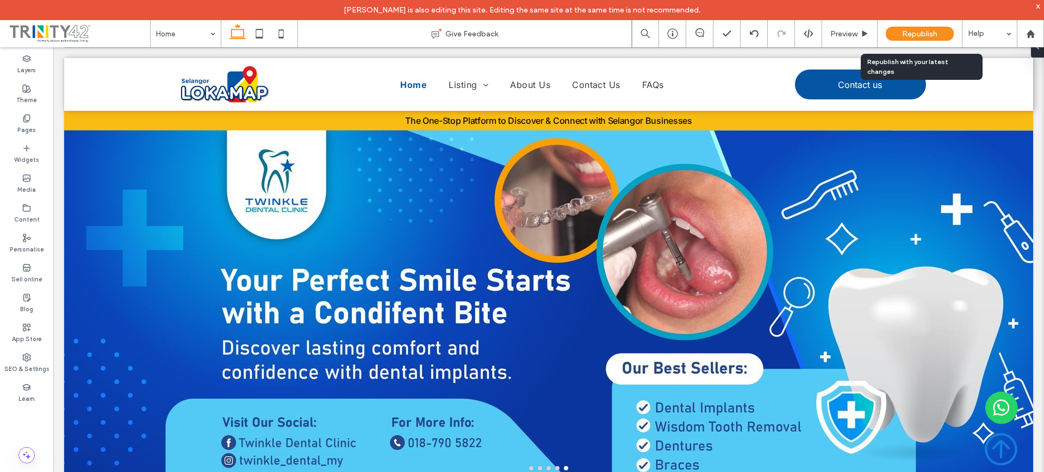
click at [912, 31] on span "Republish" at bounding box center [919, 33] width 35 height 9
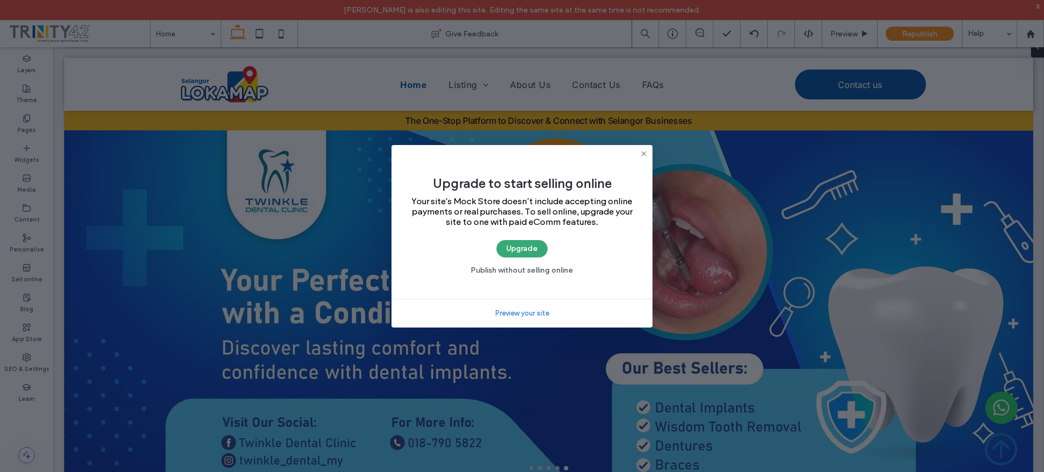
click at [591, 103] on div "Upgrade to start selling online Your site's Mock Store doesn’t include acceptin…" at bounding box center [522, 236] width 1044 height 472
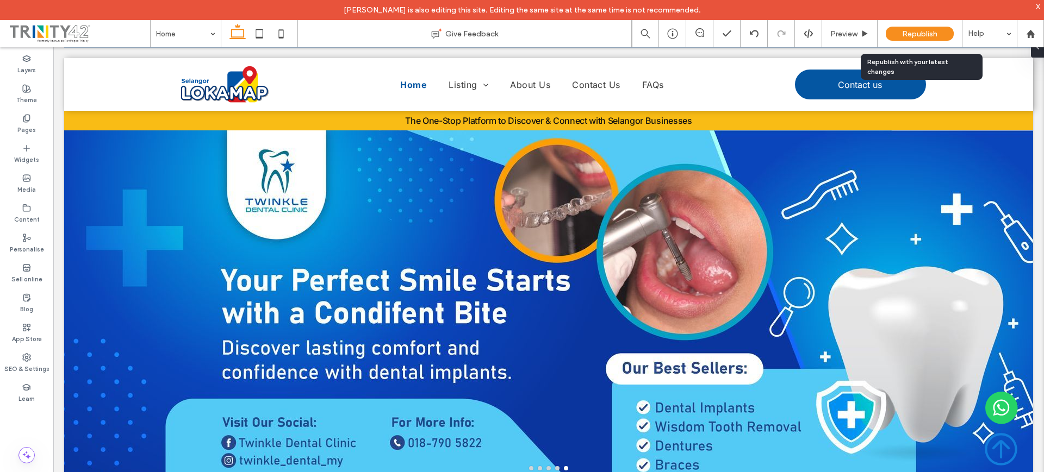
click at [926, 29] on span "Republish" at bounding box center [919, 33] width 35 height 9
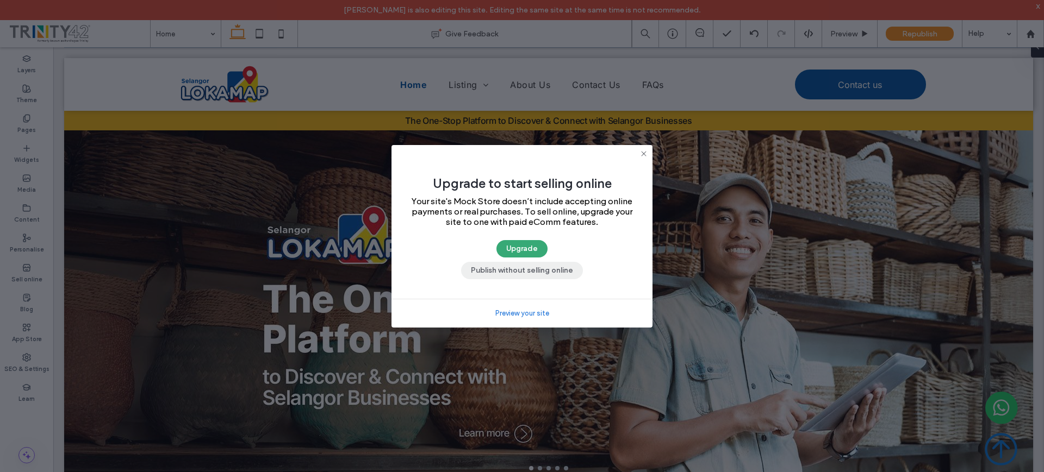
click at [546, 272] on button "Publish without selling online" at bounding box center [522, 270] width 122 height 17
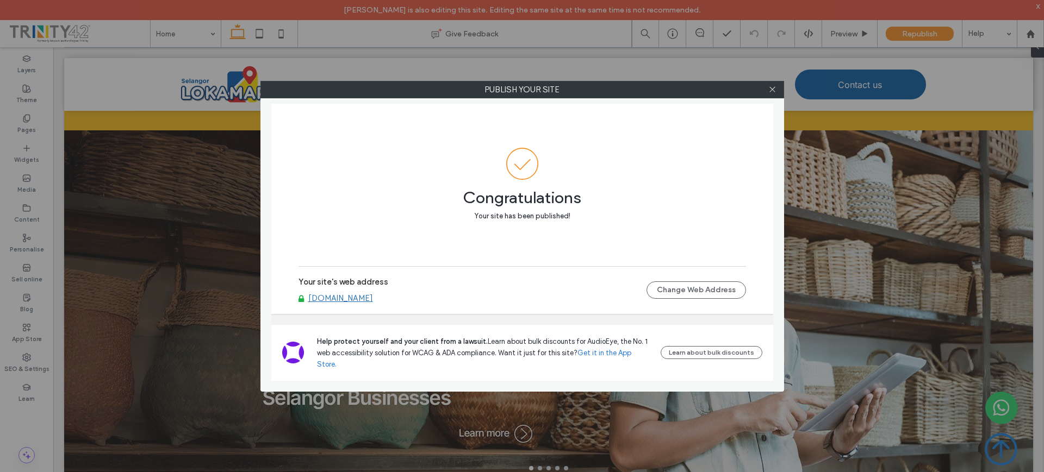
click at [369, 303] on link "[DOMAIN_NAME]" at bounding box center [340, 299] width 65 height 10
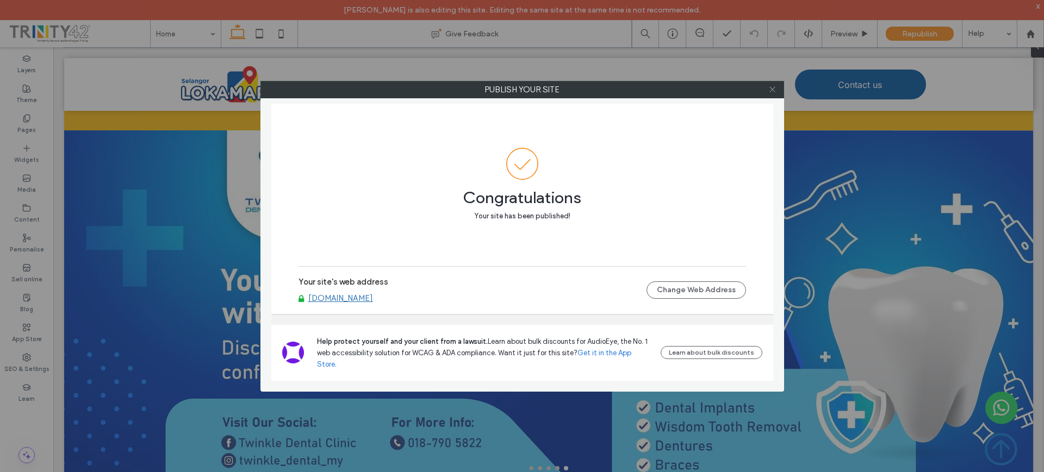
click at [771, 89] on use at bounding box center [771, 89] width 5 height 5
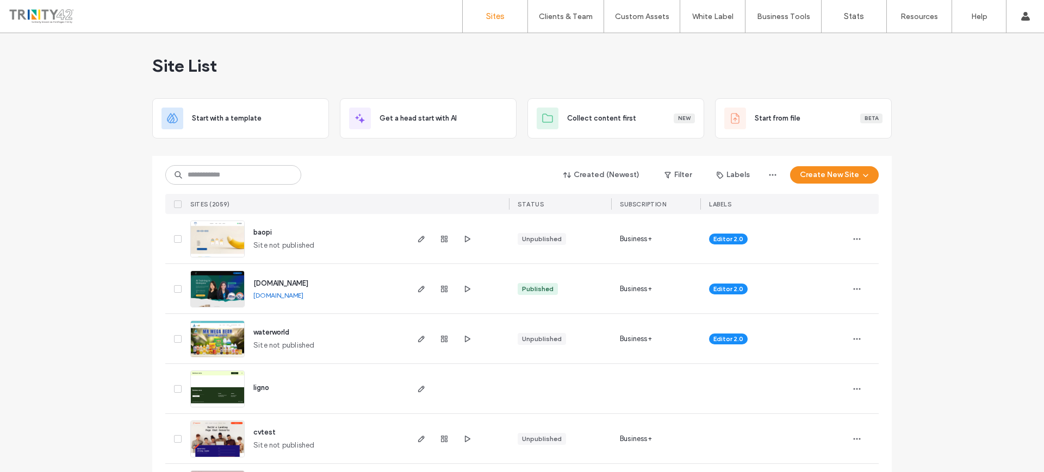
click at [282, 293] on link "[DOMAIN_NAME]" at bounding box center [278, 295] width 50 height 8
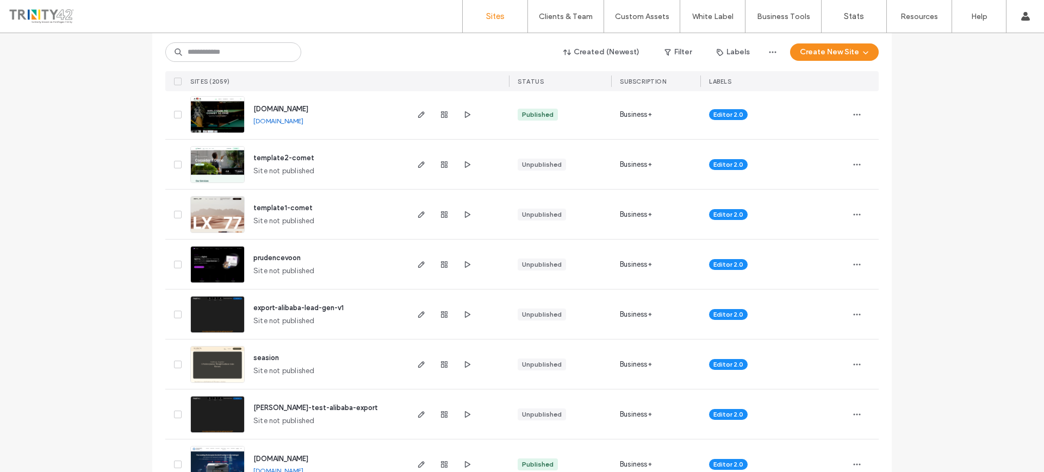
scroll to position [680, 0]
